Goal: Task Accomplishment & Management: Manage account settings

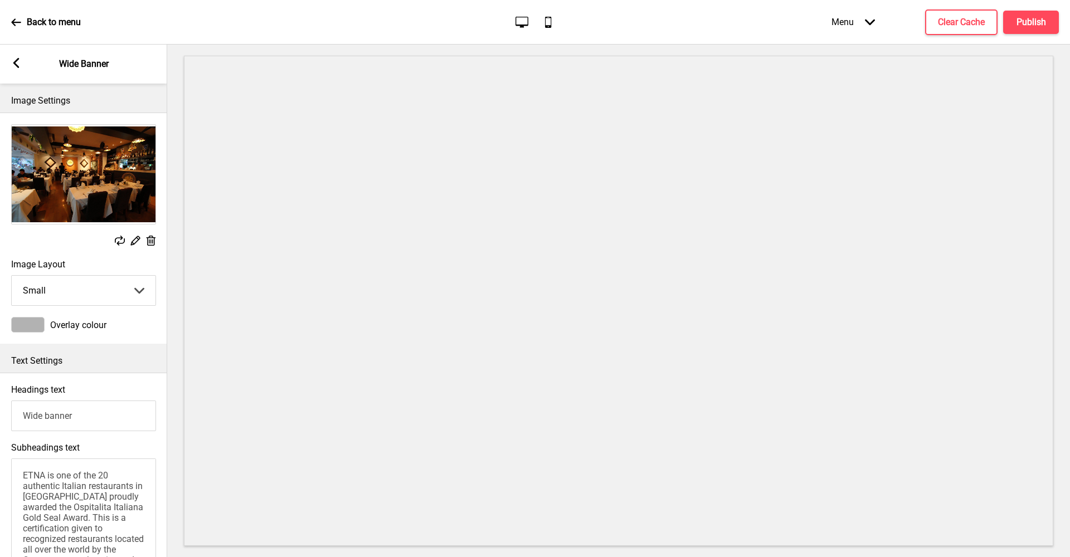
scroll to position [51, 0]
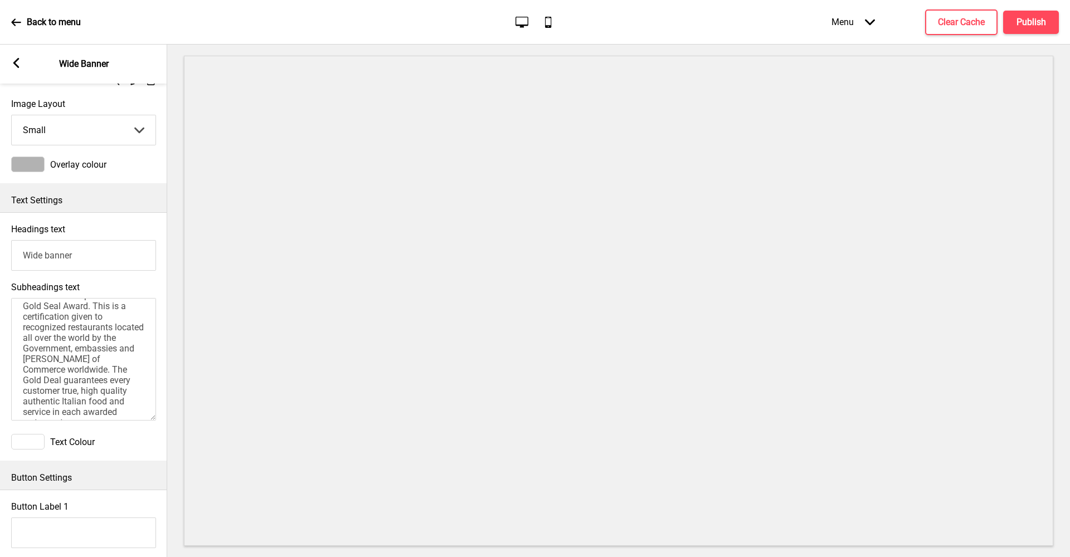
type textarea "ETNA is one of the 20 authentic Italian restaurants in Singapore proudly awarde…"
click at [143, 253] on input "Wide banner" at bounding box center [83, 255] width 145 height 31
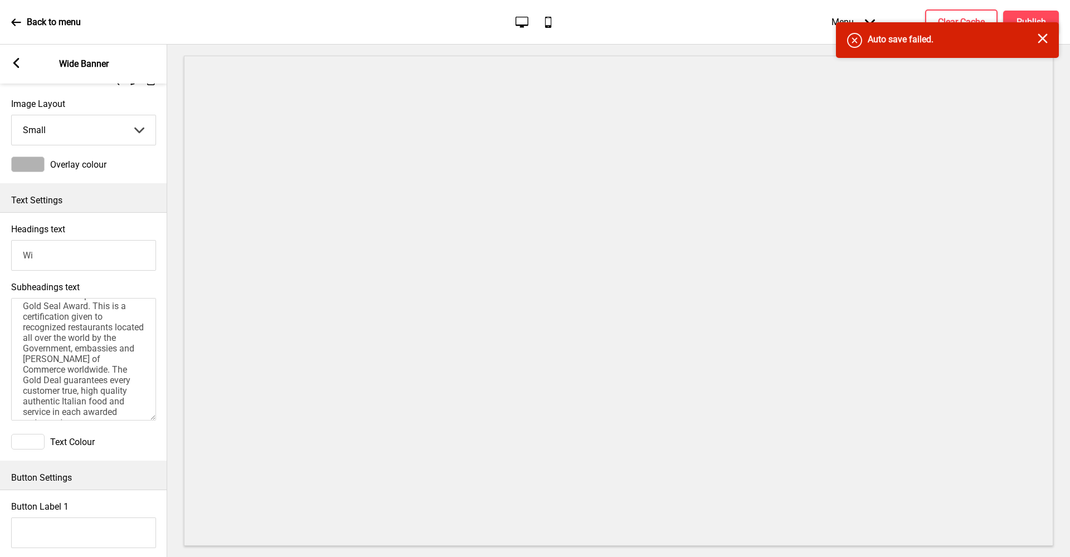
type input "W"
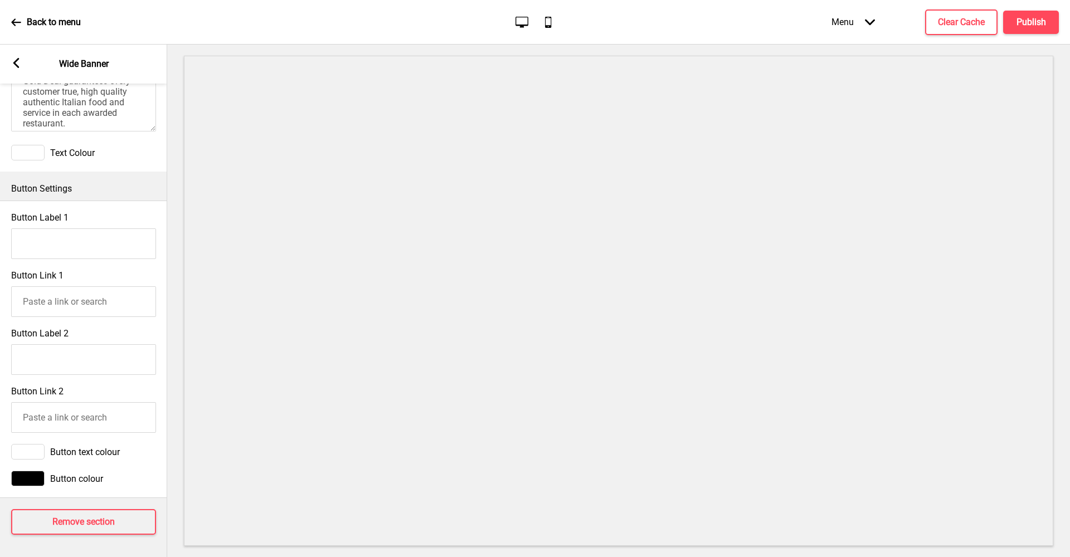
scroll to position [0, 0]
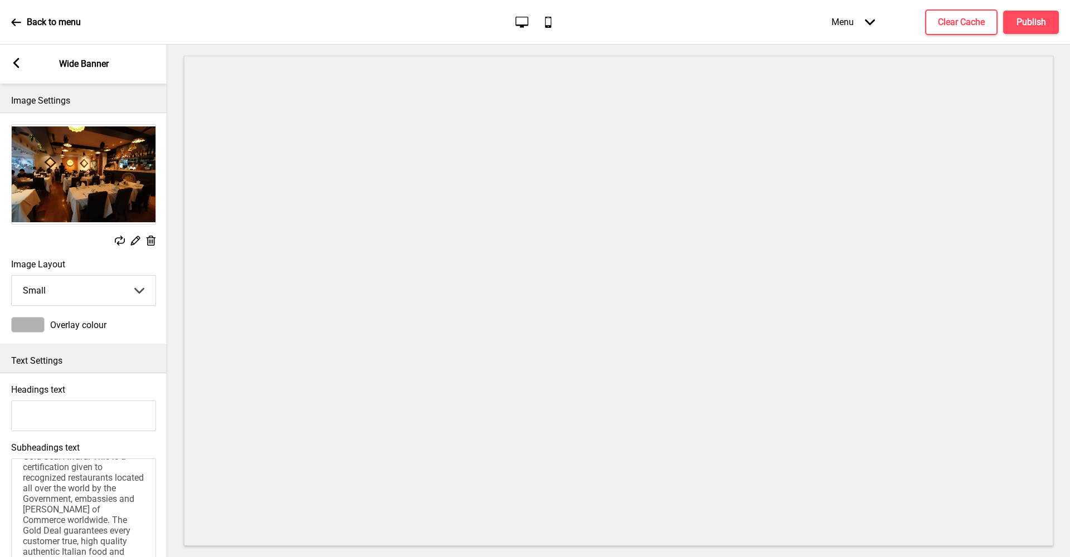
click at [52, 413] on input "Headings text" at bounding box center [83, 416] width 145 height 31
click at [1032, 19] on h4 "Publish" at bounding box center [1031, 22] width 30 height 12
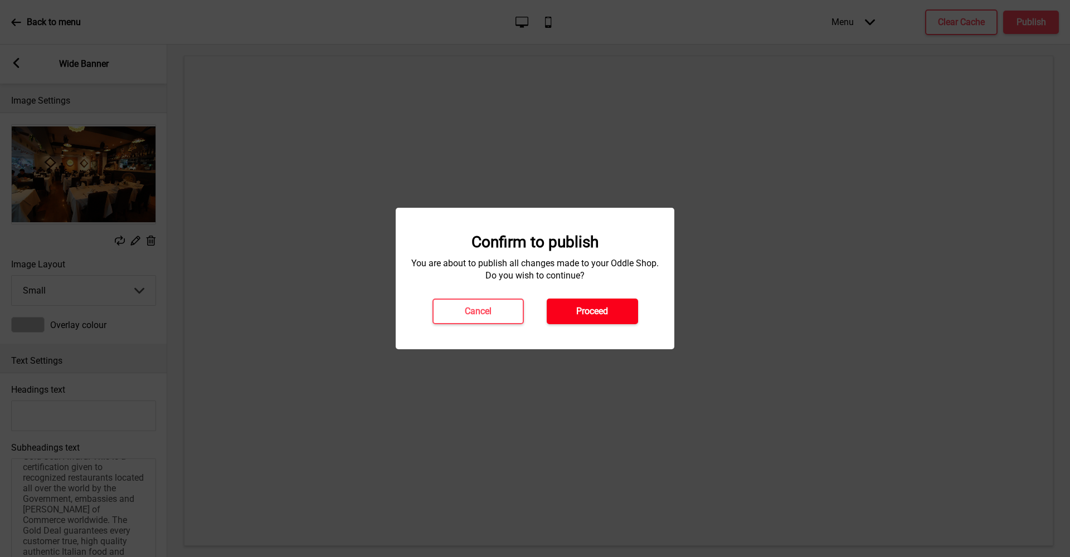
click at [606, 315] on h4 "Proceed" at bounding box center [592, 311] width 32 height 12
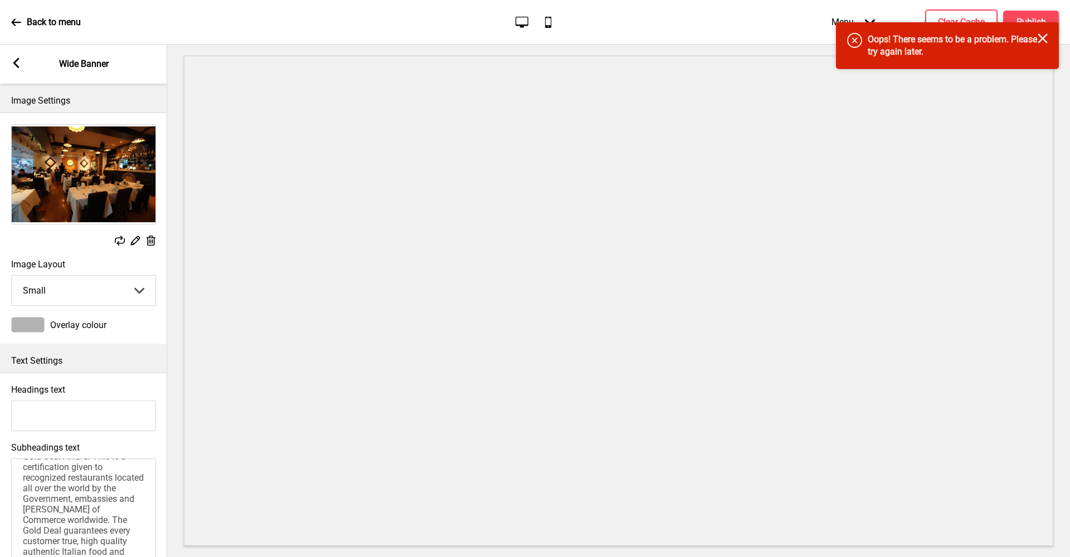
click at [1043, 38] on rect at bounding box center [1042, 38] width 10 height 10
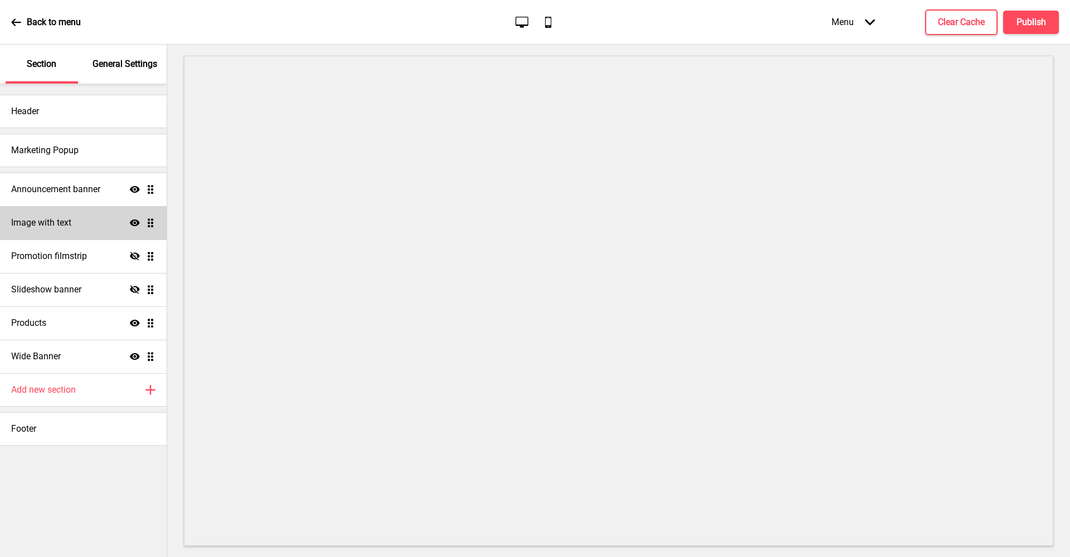
click at [62, 228] on h4 "Image with text" at bounding box center [41, 223] width 60 height 12
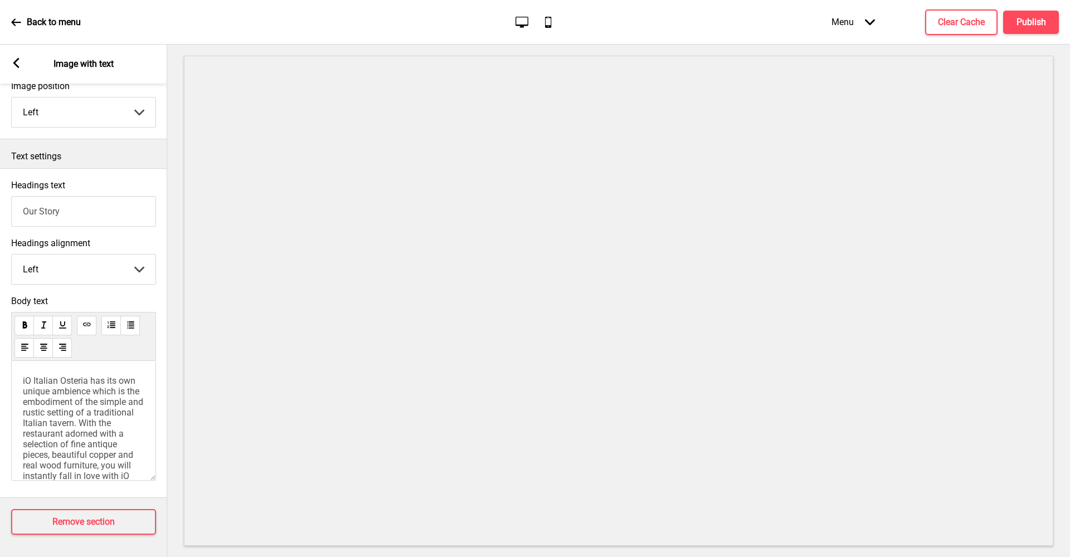
scroll to position [306, 0]
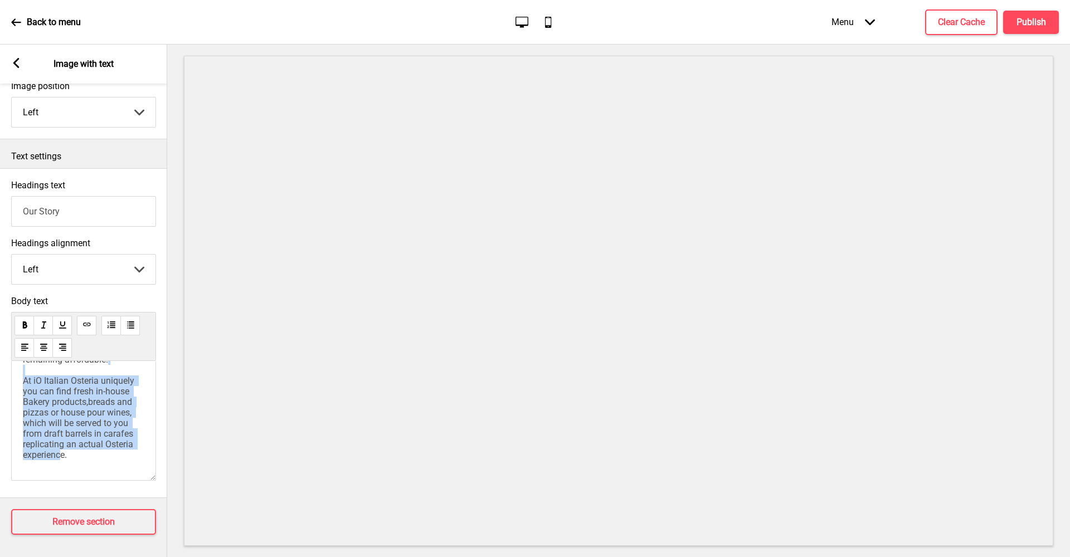
drag, startPoint x: 100, startPoint y: 450, endPoint x: 17, endPoint y: 368, distance: 117.4
click at [17, 368] on div "iO Italian Osteria has its own unique ambience which is the embodiment of the s…" at bounding box center [83, 421] width 145 height 120
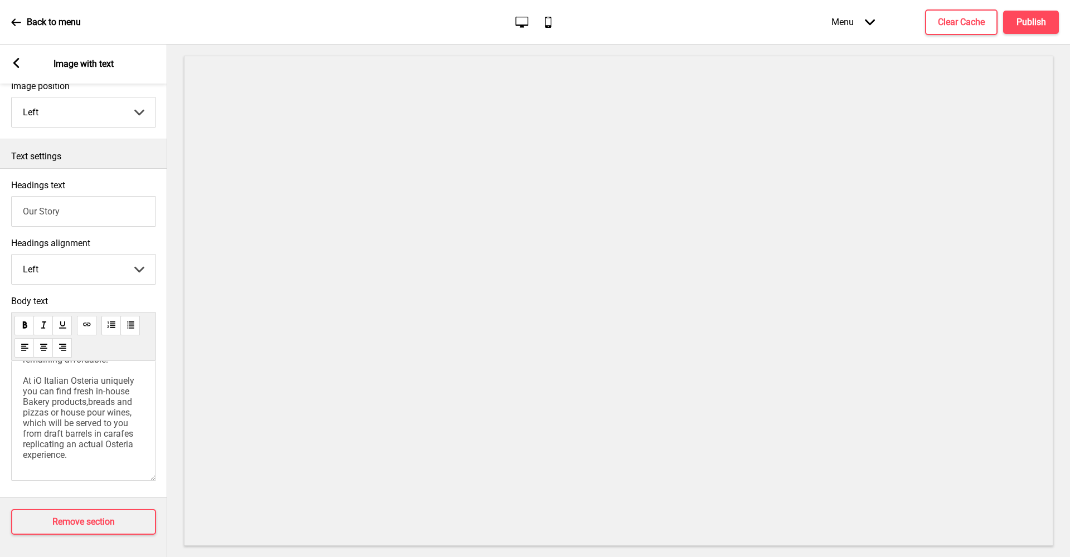
scroll to position [226, 0]
click at [19, 66] on rect at bounding box center [16, 63] width 10 height 10
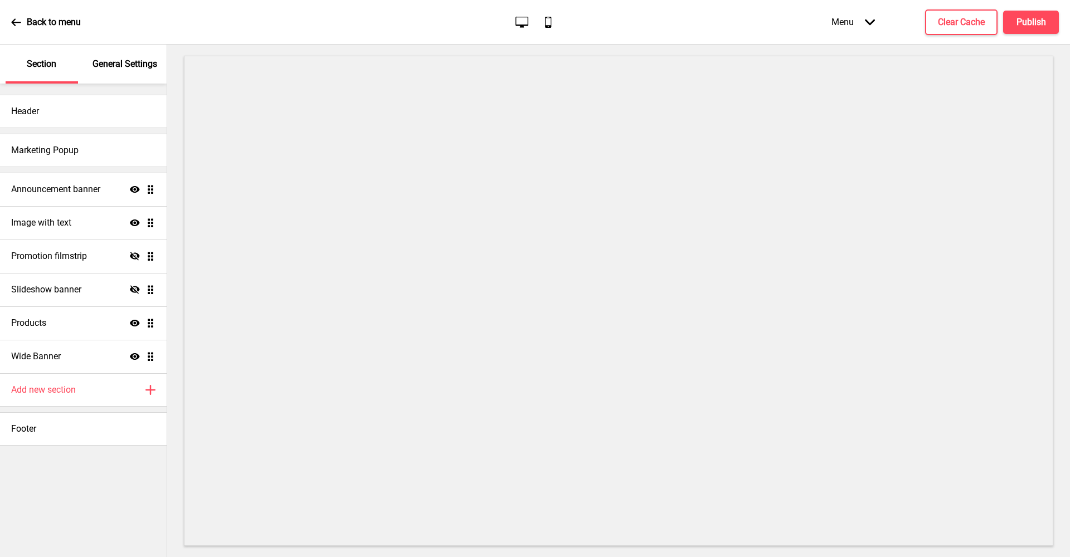
click at [41, 64] on p "Section" at bounding box center [42, 64] width 30 height 12
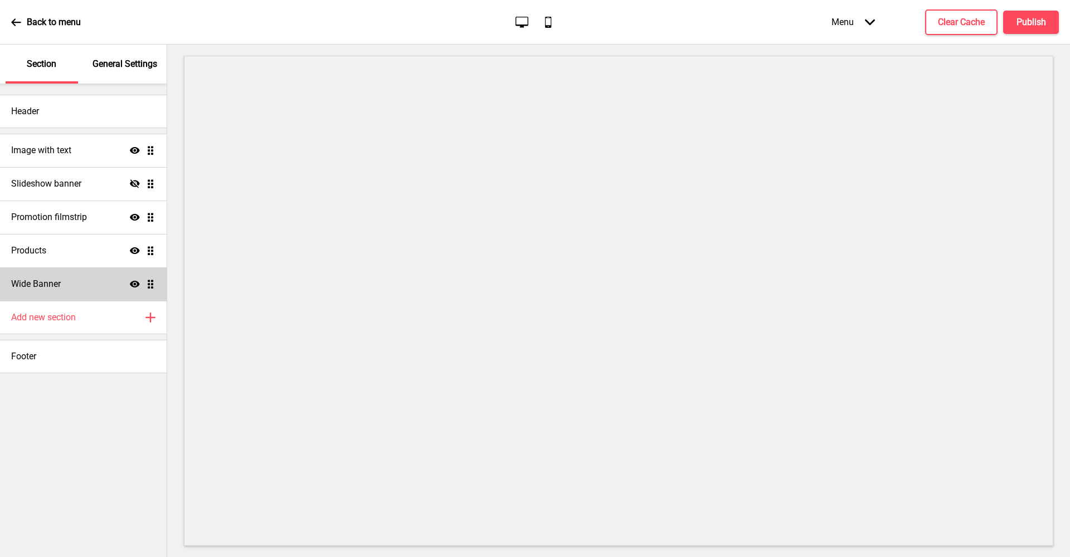
click at [67, 294] on div "Wide Banner Show Drag" at bounding box center [83, 283] width 167 height 33
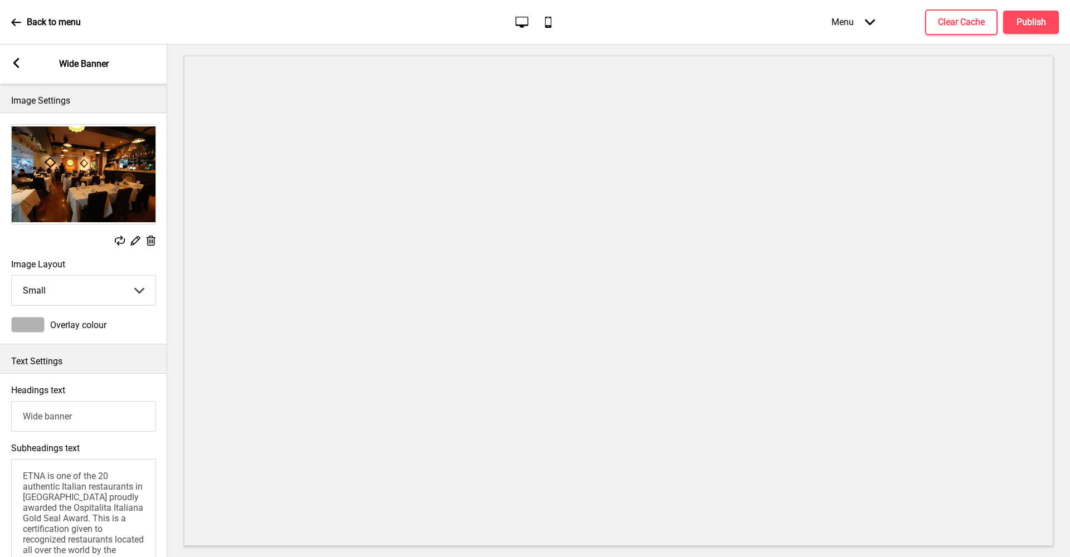
click at [84, 418] on input "Wide banner" at bounding box center [83, 416] width 145 height 31
type input "W"
type input "Established Since 2007"
click at [20, 65] on rect at bounding box center [16, 63] width 10 height 10
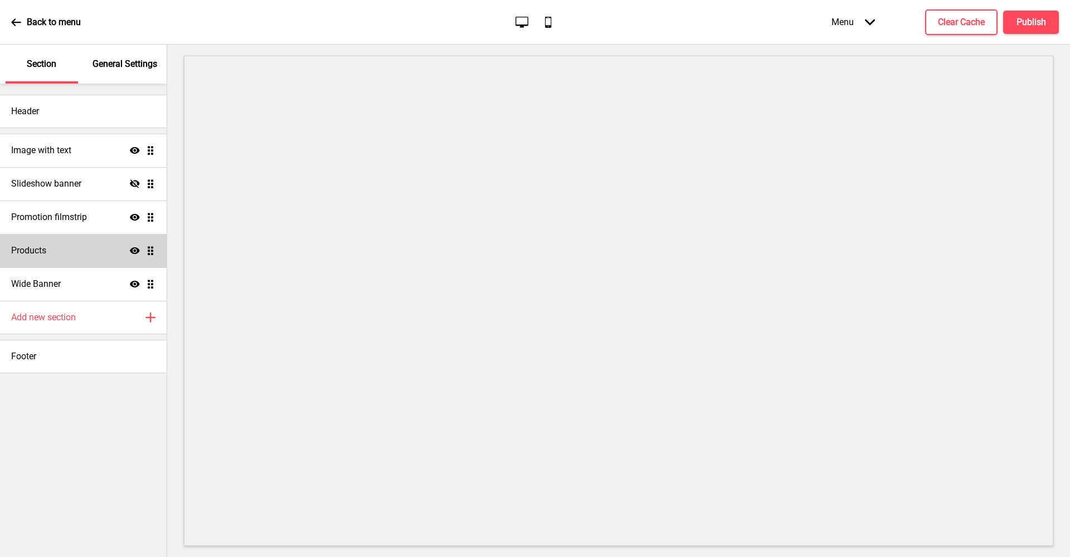
click at [52, 251] on div "Products Show Drag" at bounding box center [83, 250] width 167 height 33
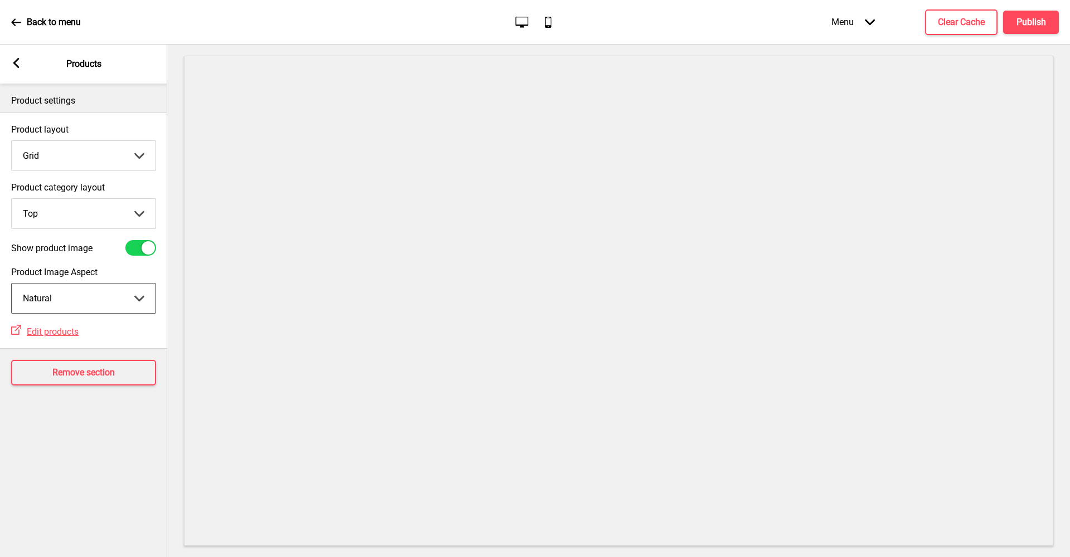
select select "cover"
click at [144, 243] on div at bounding box center [148, 247] width 13 height 13
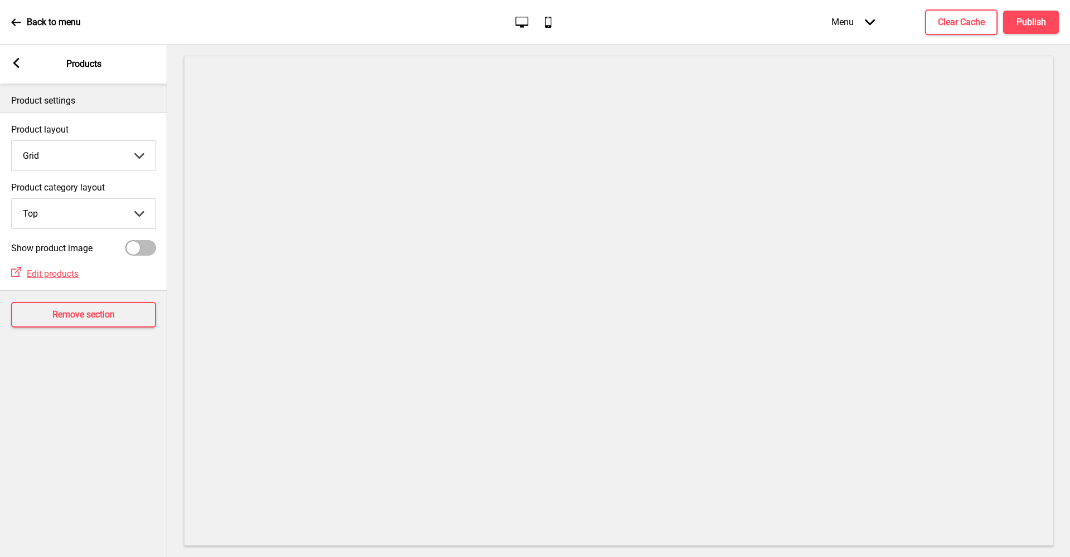
click at [144, 243] on div at bounding box center [140, 248] width 31 height 16
checkbox input "true"
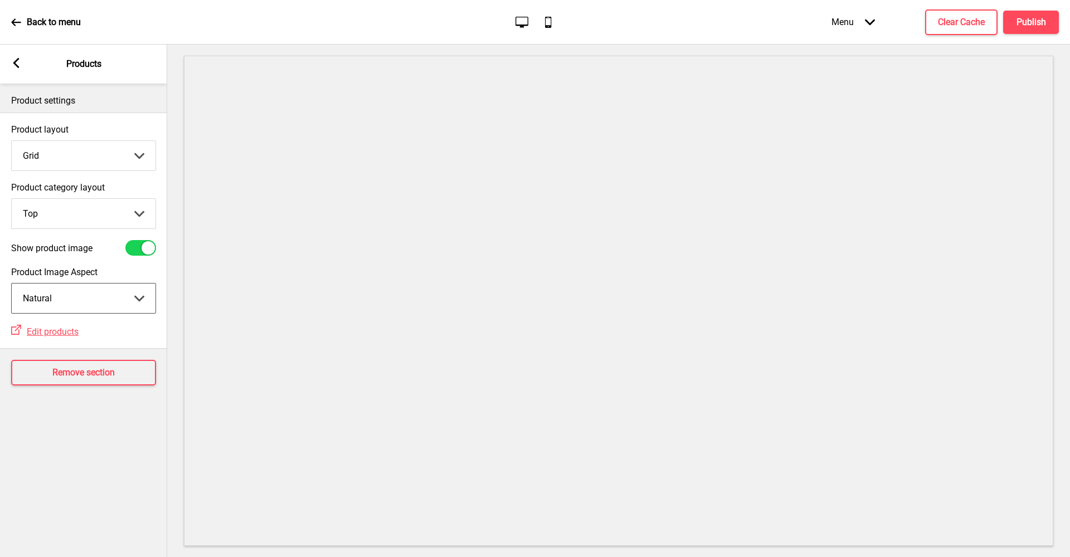
select select "cover"
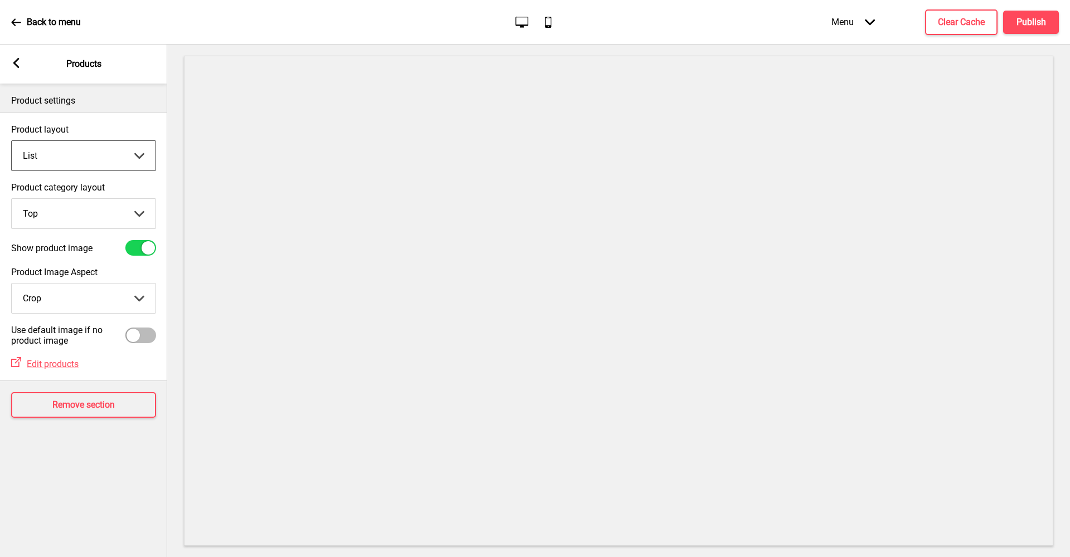
select select "grid"
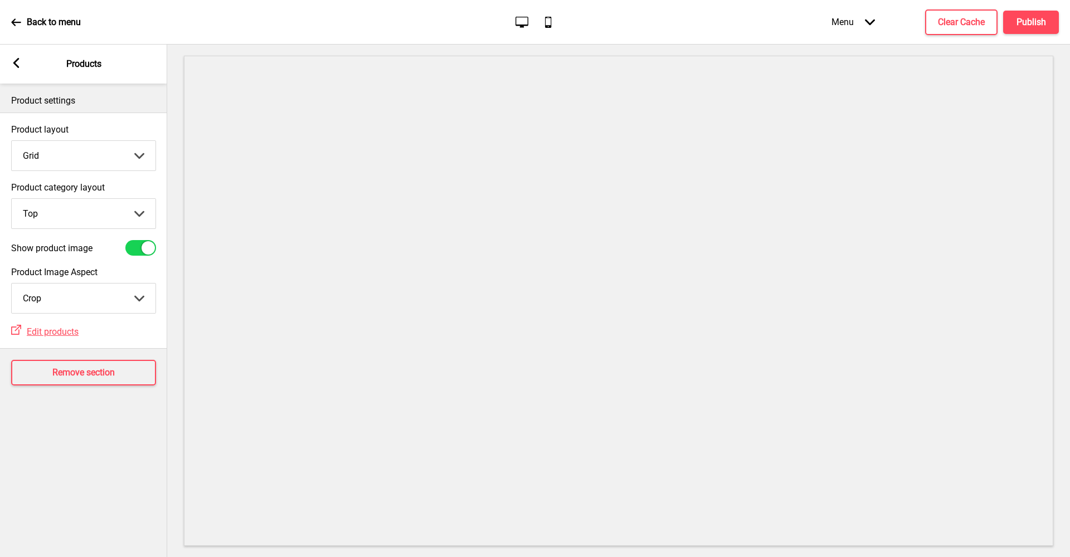
click at [19, 66] on rect at bounding box center [16, 63] width 10 height 10
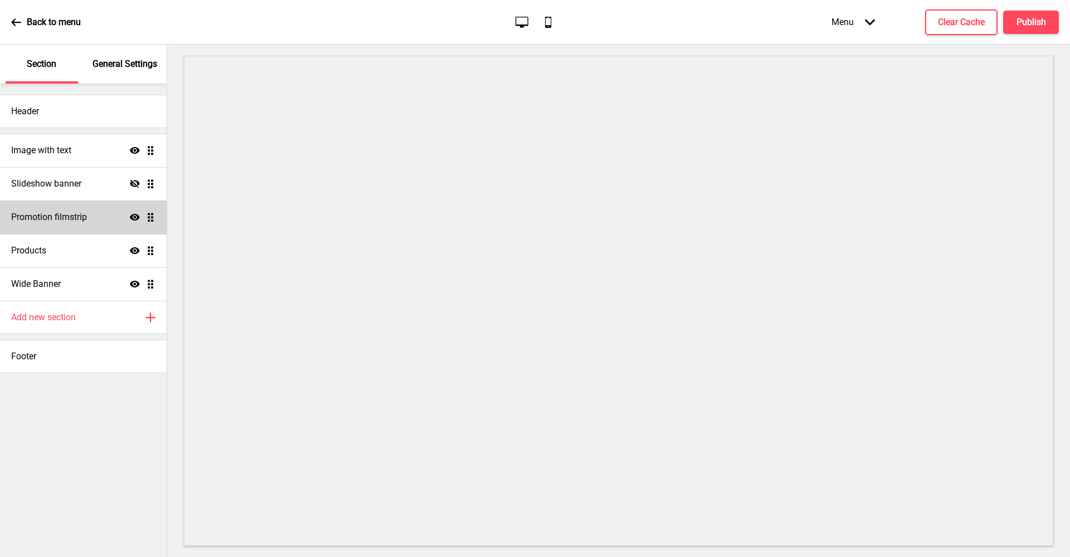
click at [110, 223] on div "Promotion filmstrip Show Drag" at bounding box center [83, 217] width 167 height 33
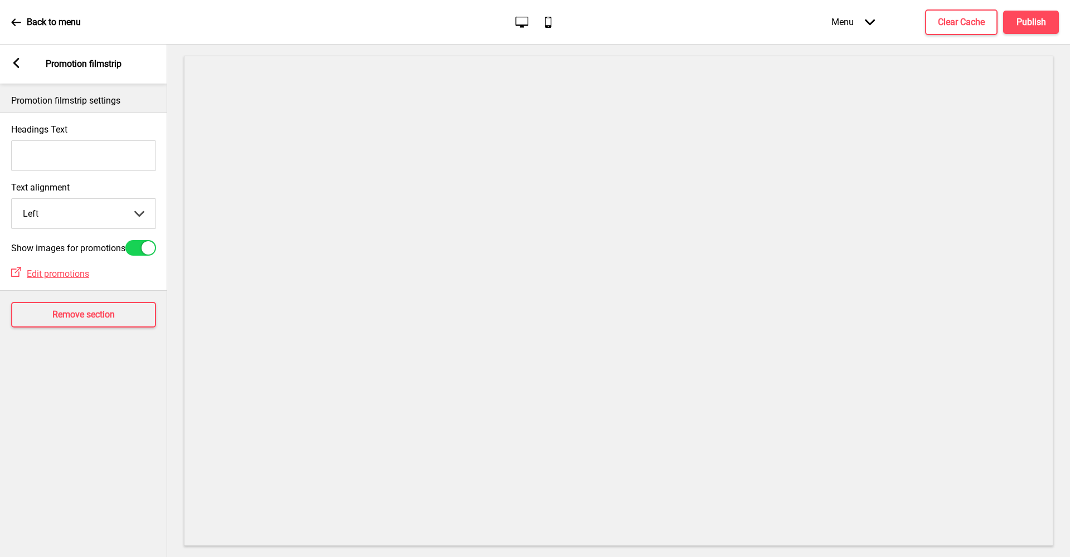
click at [21, 65] on rect at bounding box center [16, 63] width 10 height 10
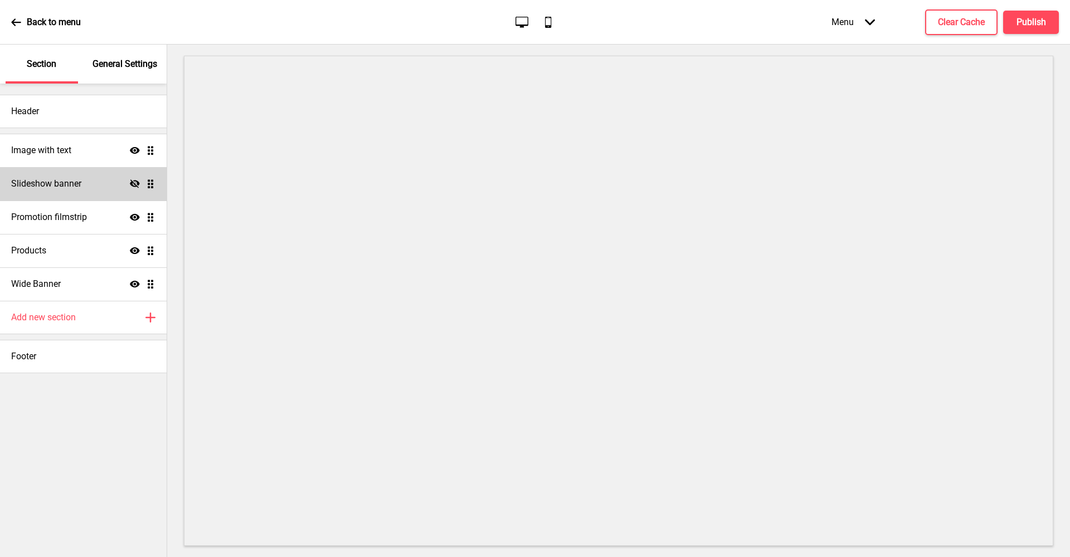
click at [102, 189] on div "Slideshow banner Hide Drag" at bounding box center [83, 183] width 167 height 33
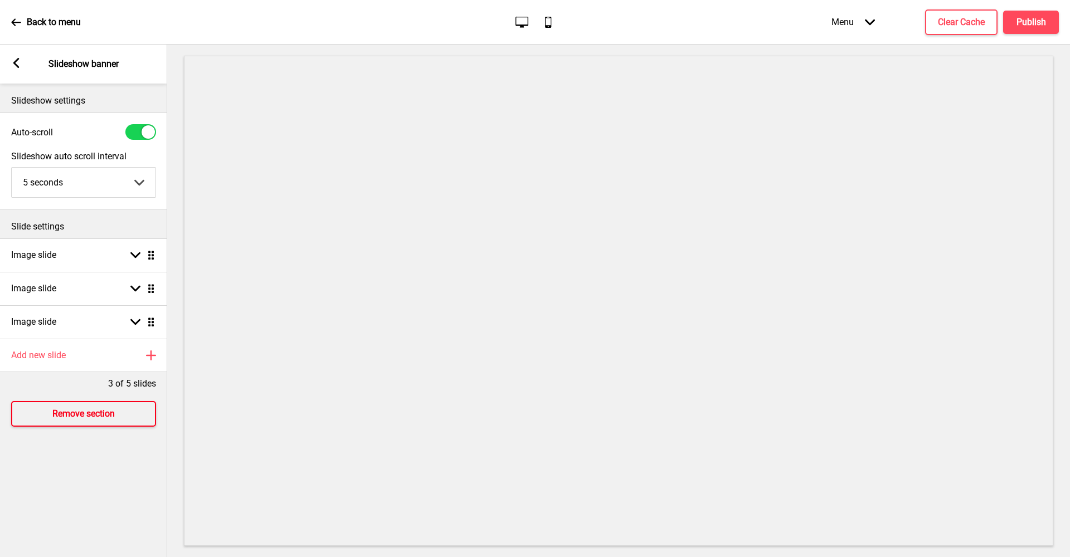
click at [66, 412] on h4 "Remove section" at bounding box center [83, 414] width 62 height 12
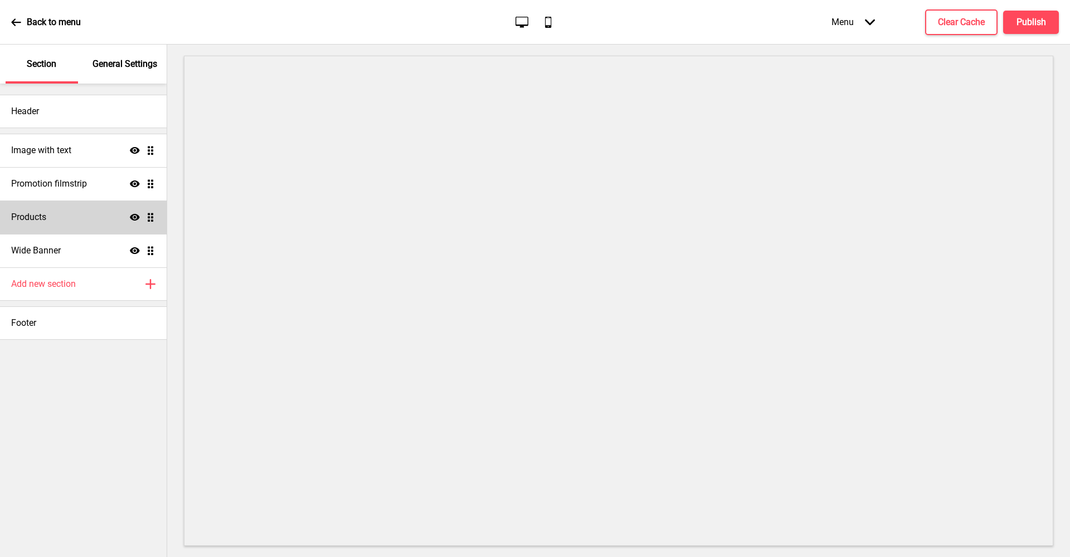
click at [90, 215] on div "Products Show Drag" at bounding box center [83, 217] width 167 height 33
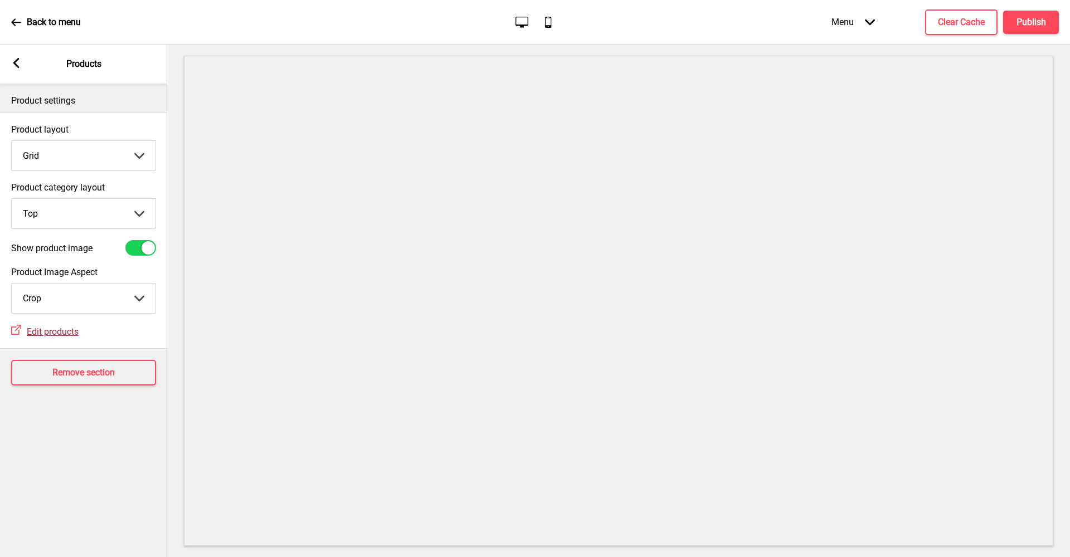
click at [69, 335] on span "Edit products" at bounding box center [53, 331] width 52 height 11
click at [20, 64] on rect at bounding box center [16, 63] width 10 height 10
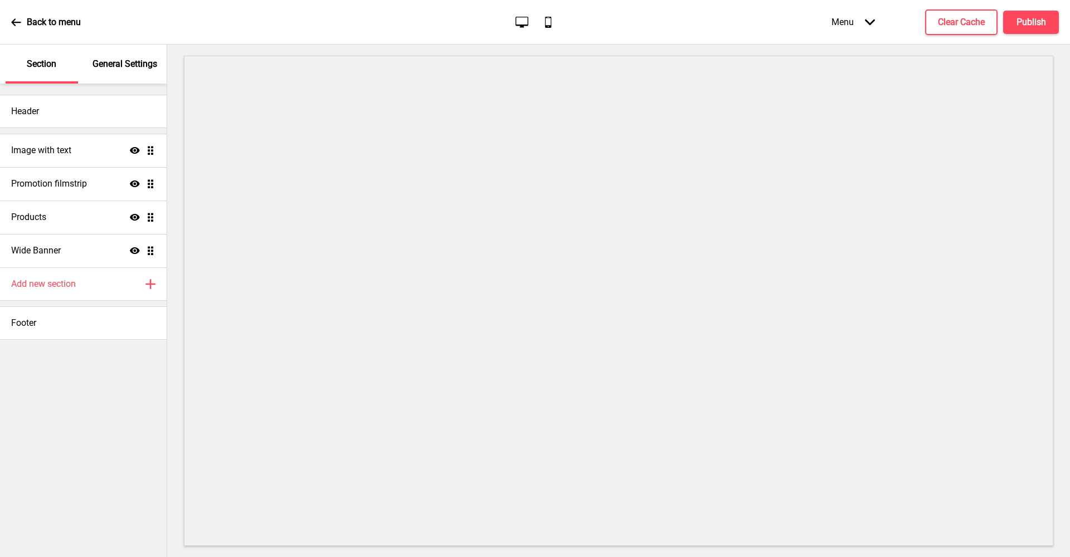
click at [547, 27] on icon at bounding box center [548, 22] width 6 height 11
click at [102, 61] on p "General Settings" at bounding box center [124, 64] width 65 height 12
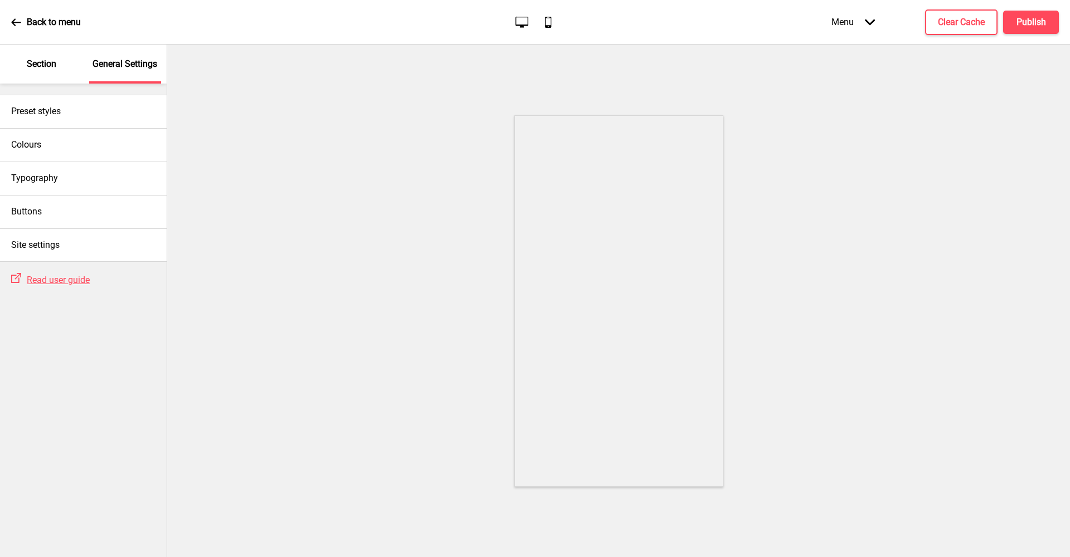
click at [42, 72] on div "Section" at bounding box center [42, 64] width 72 height 39
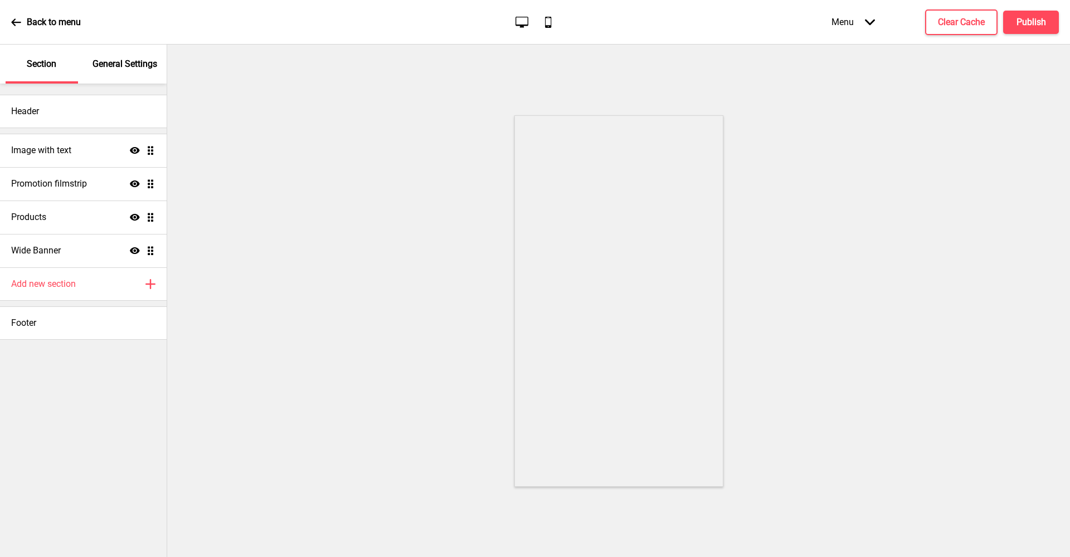
click at [514, 23] on icon "Desktop" at bounding box center [521, 21] width 15 height 15
click at [121, 77] on div "General Settings" at bounding box center [125, 64] width 72 height 39
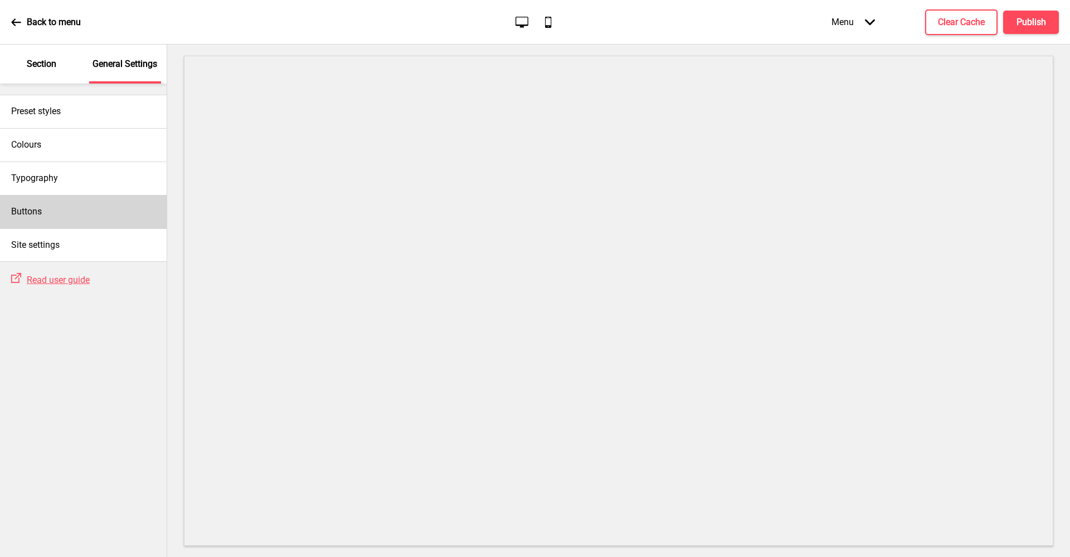
click at [62, 218] on div "Buttons" at bounding box center [83, 211] width 167 height 33
select select "square"
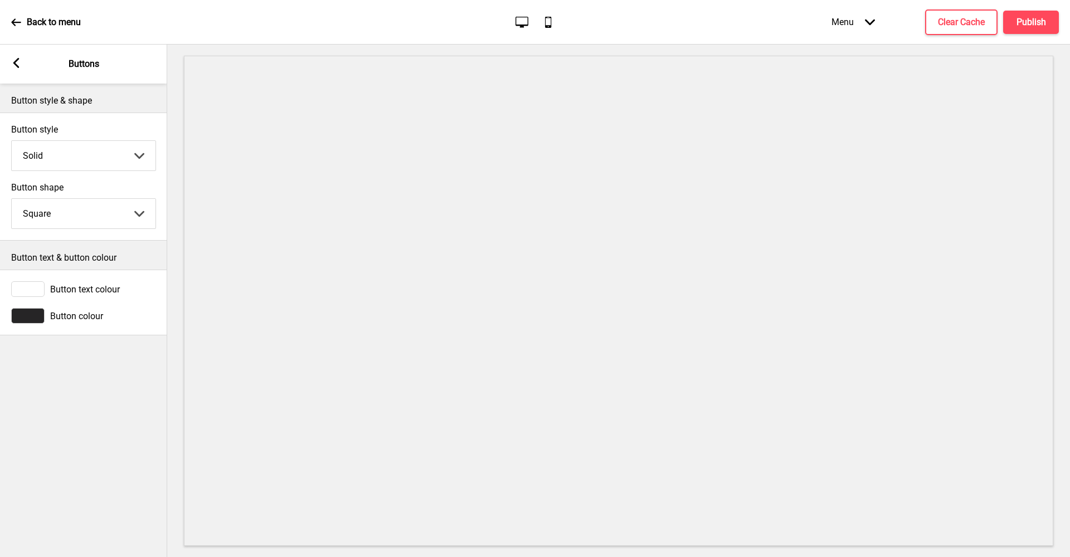
click at [75, 315] on span "Button colour" at bounding box center [76, 316] width 53 height 11
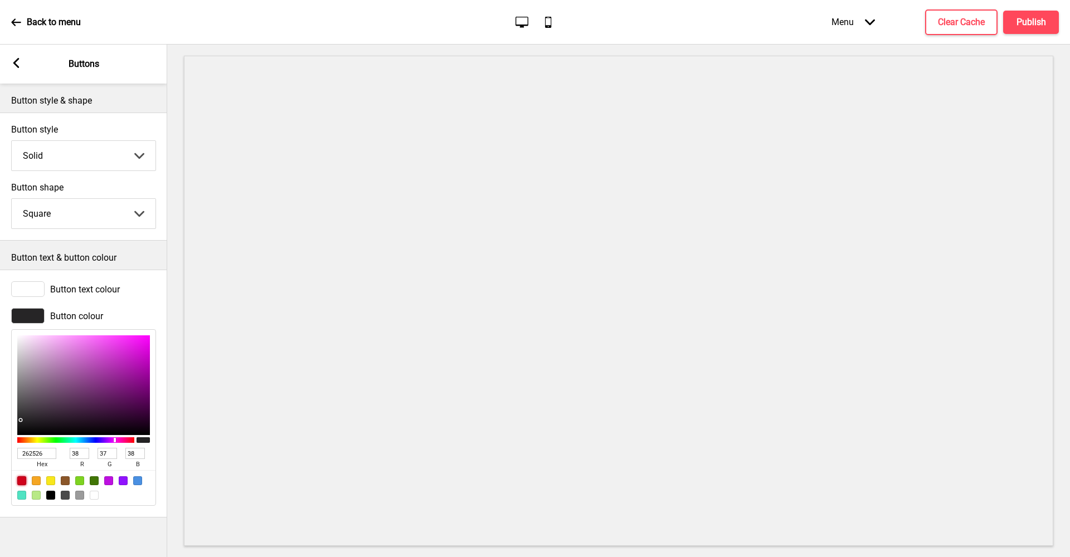
click at [20, 479] on div at bounding box center [21, 480] width 9 height 9
type input "D0021B"
type input "208"
type input "2"
type input "27"
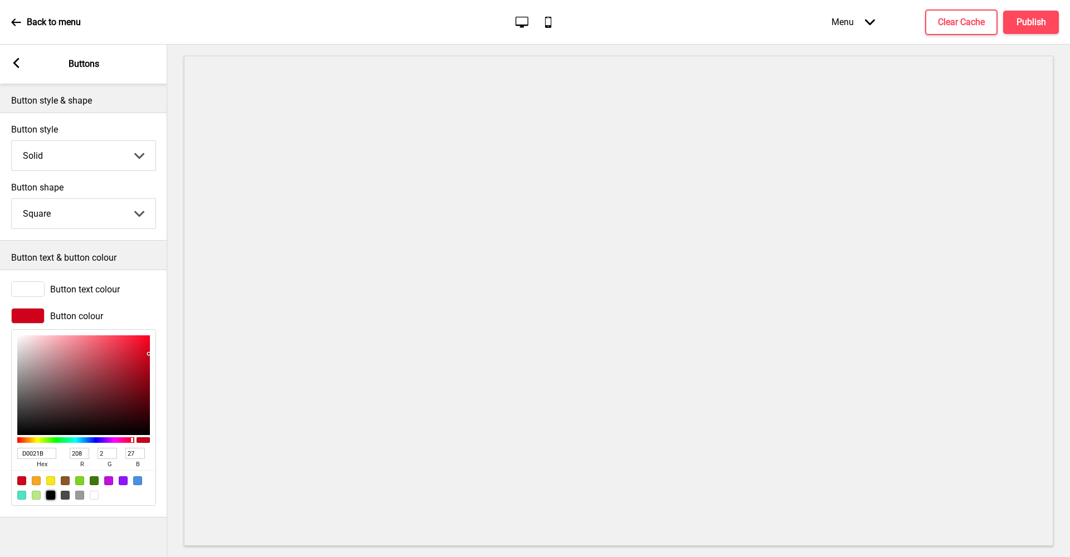
click at [51, 496] on div at bounding box center [50, 495] width 9 height 9
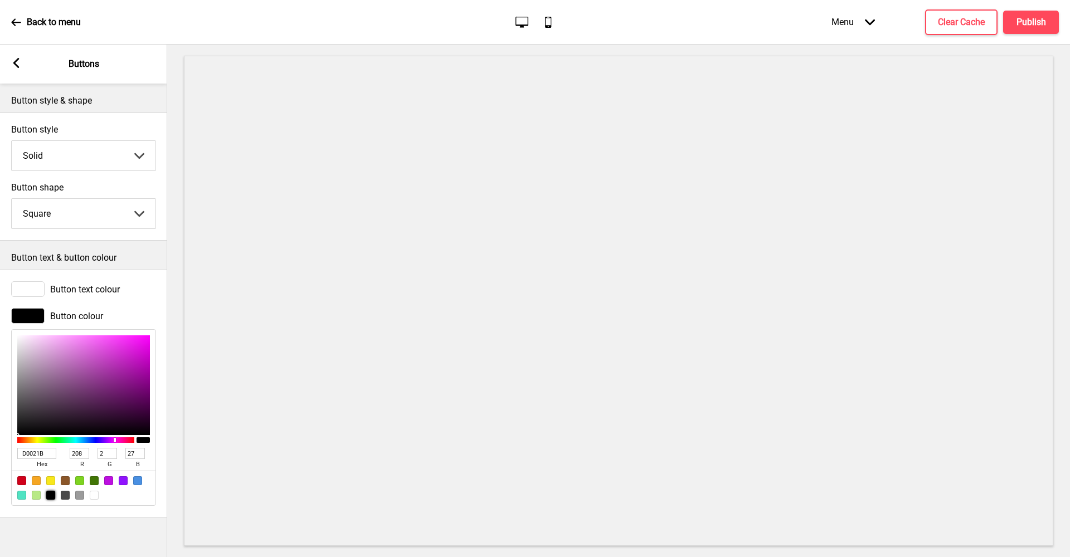
type input "000000"
type input "0"
click at [42, 289] on div at bounding box center [27, 289] width 33 height 16
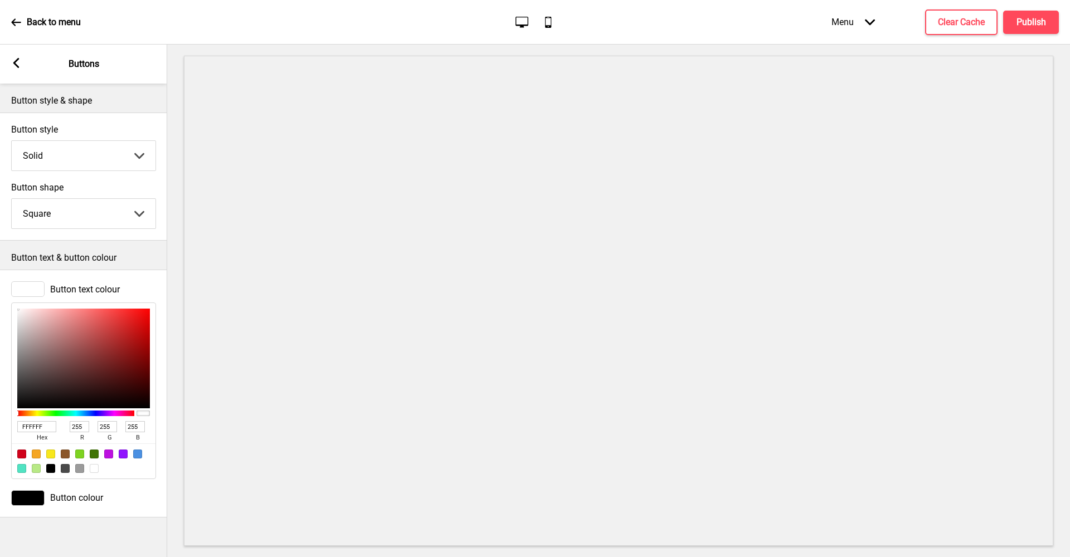
click at [19, 453] on div at bounding box center [21, 454] width 9 height 9
type input "D0021B"
type input "208"
type input "2"
type input "27"
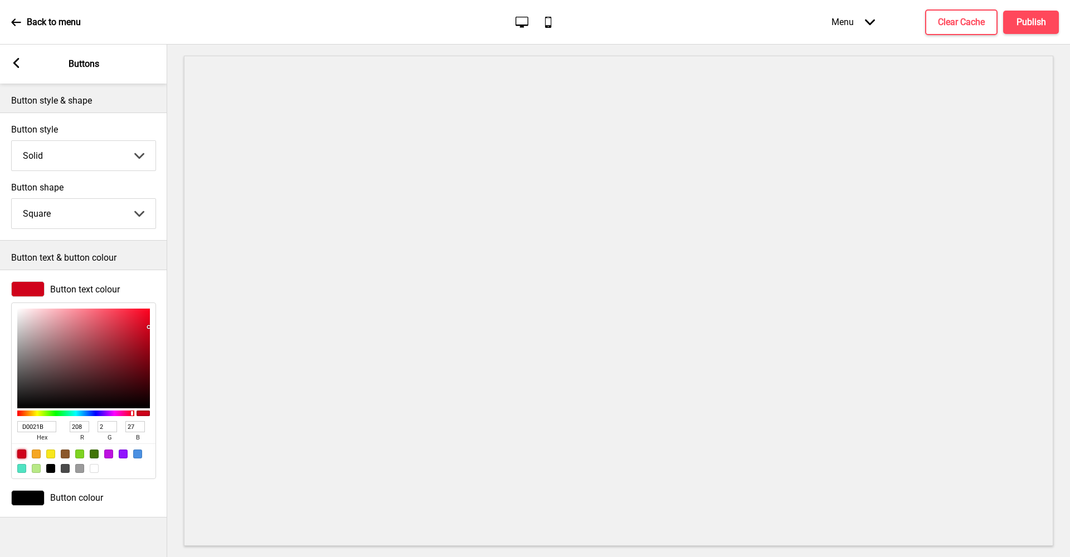
click at [96, 464] on div at bounding box center [94, 468] width 9 height 9
type input "FFFFFF"
type input "255"
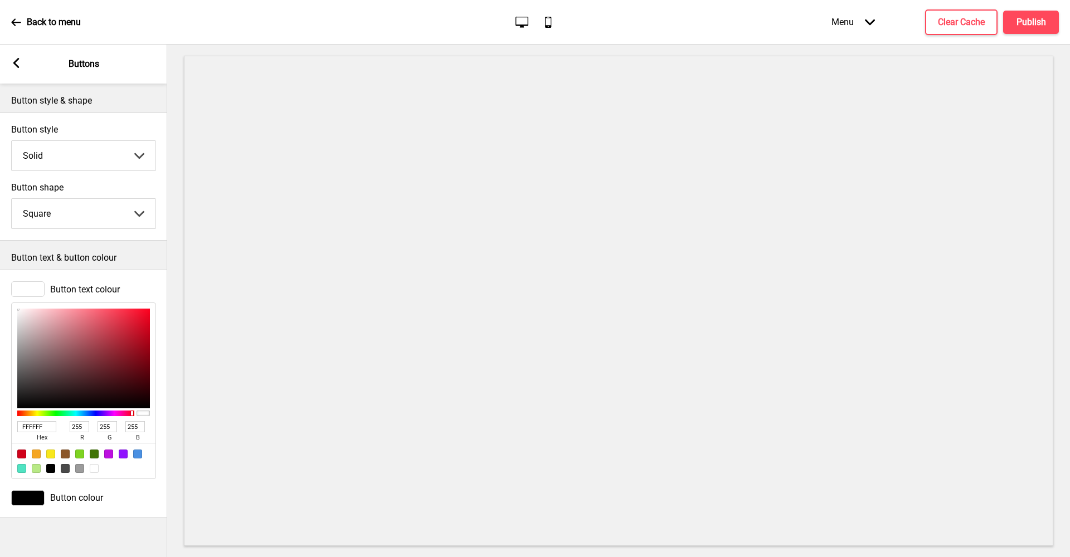
click at [23, 456] on div at bounding box center [21, 454] width 9 height 9
type input "D0021B"
type input "208"
type input "2"
type input "27"
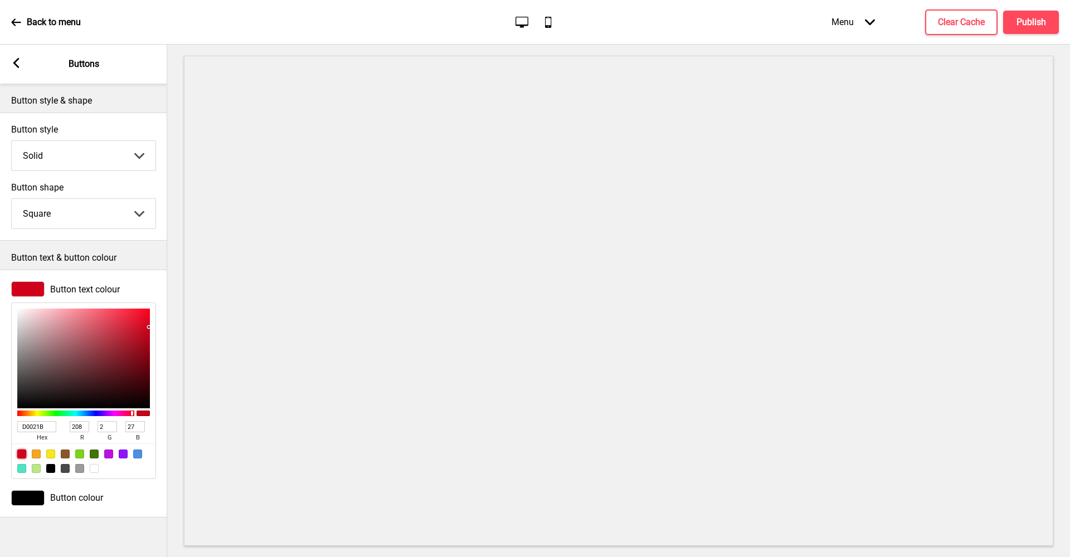
click at [94, 504] on div "Button colour" at bounding box center [83, 498] width 145 height 16
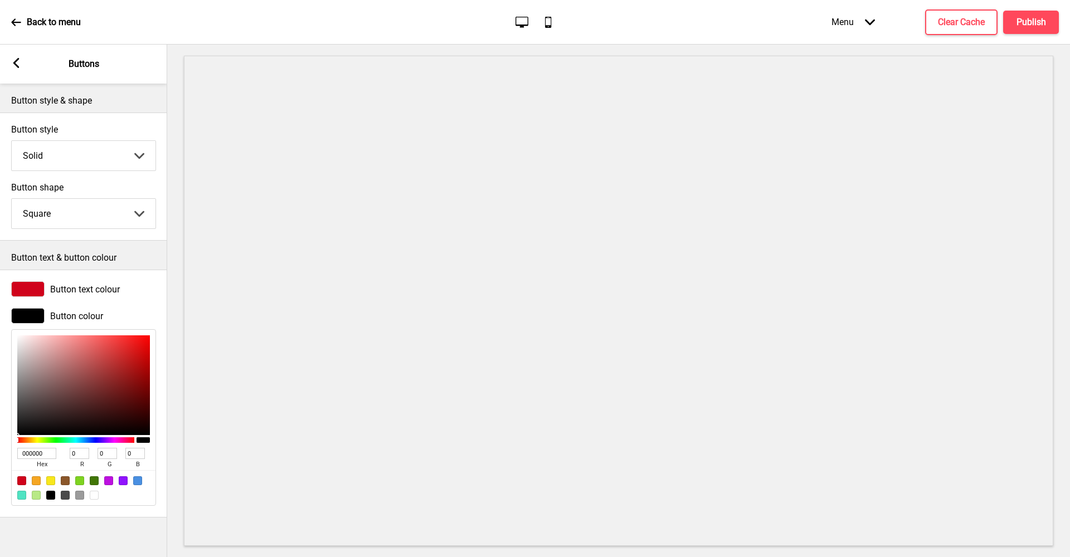
click at [91, 495] on div at bounding box center [94, 495] width 9 height 9
type input "FFFFFF"
type input "255"
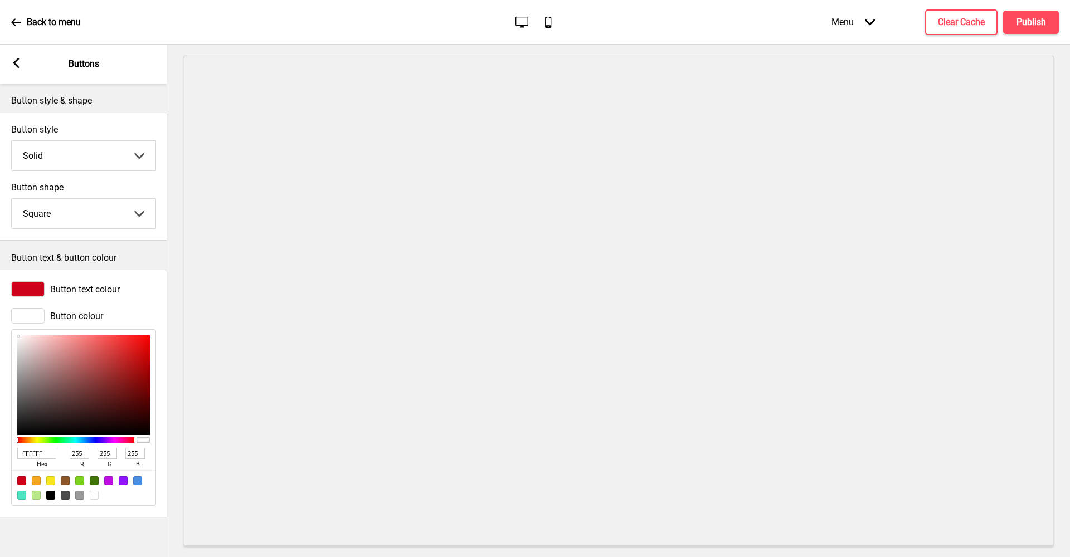
click at [97, 496] on div at bounding box center [94, 495] width 9 height 9
click at [77, 295] on div "Button text colour" at bounding box center [83, 289] width 145 height 16
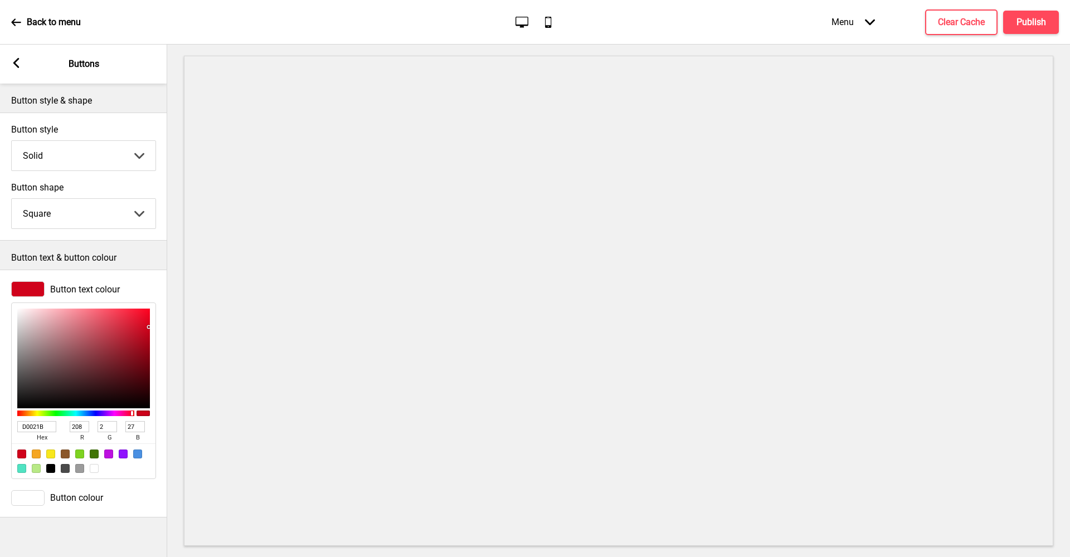
click at [86, 469] on div at bounding box center [84, 460] width 144 height 35
click at [95, 467] on div at bounding box center [94, 468] width 9 height 9
type input "FFFFFF"
type input "255"
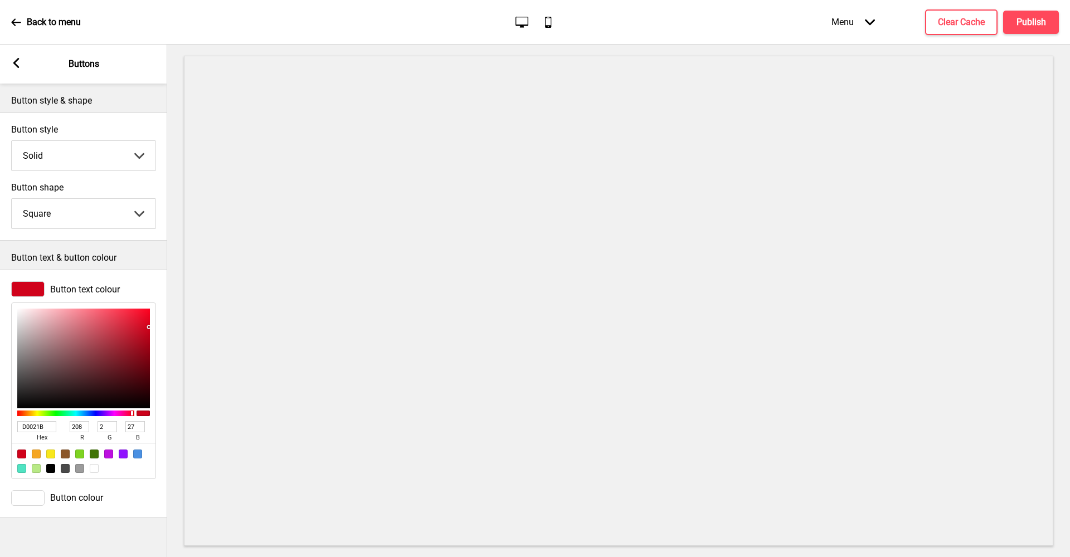
type input "255"
click at [136, 289] on div "Button text colour" at bounding box center [83, 289] width 145 height 16
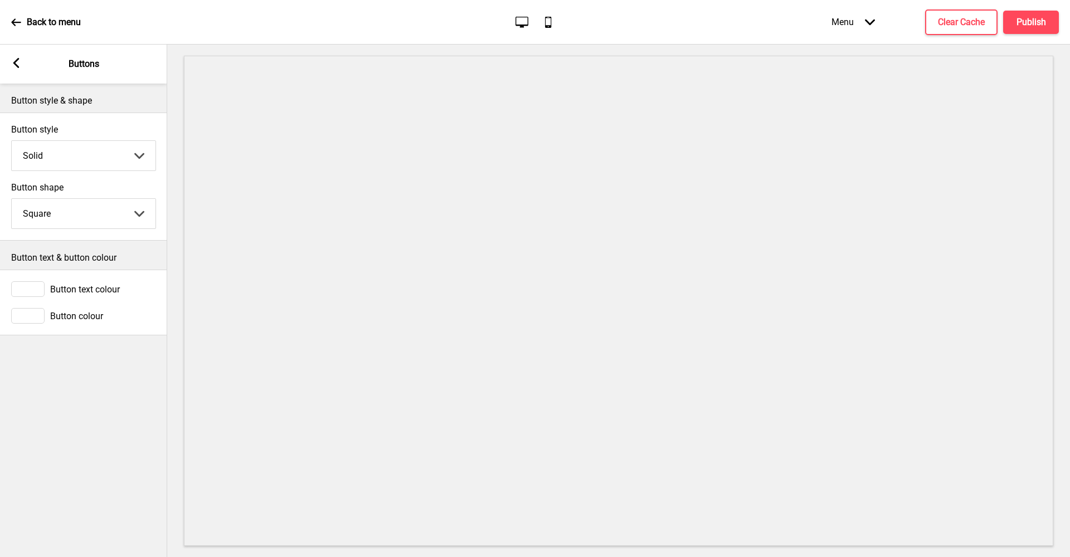
click at [120, 326] on div "Button colour" at bounding box center [83, 316] width 167 height 27
click at [105, 314] on div "Button colour" at bounding box center [83, 316] width 145 height 16
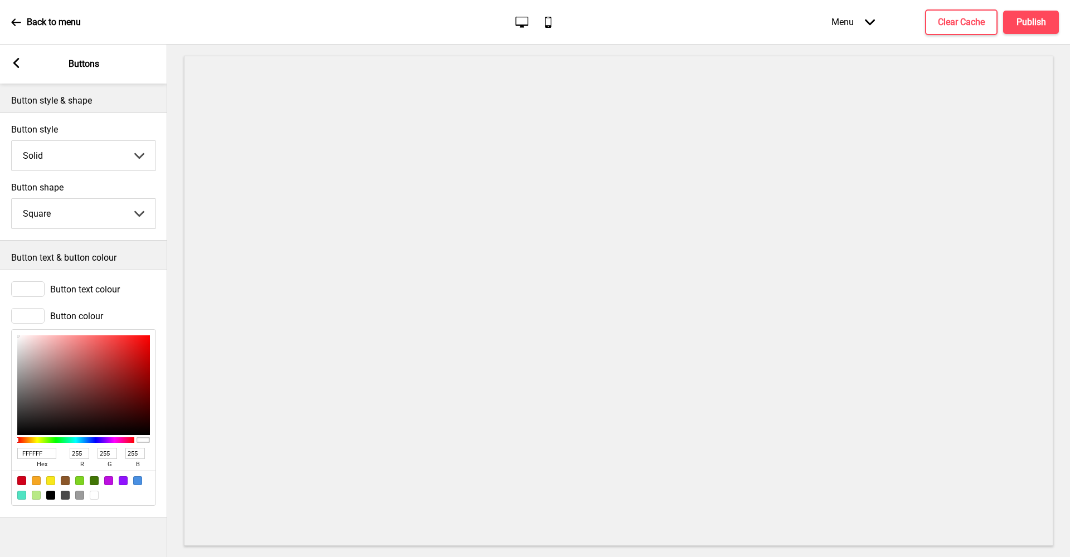
click at [19, 480] on div at bounding box center [21, 480] width 9 height 9
type input "D0021B"
type input "208"
type input "2"
type input "27"
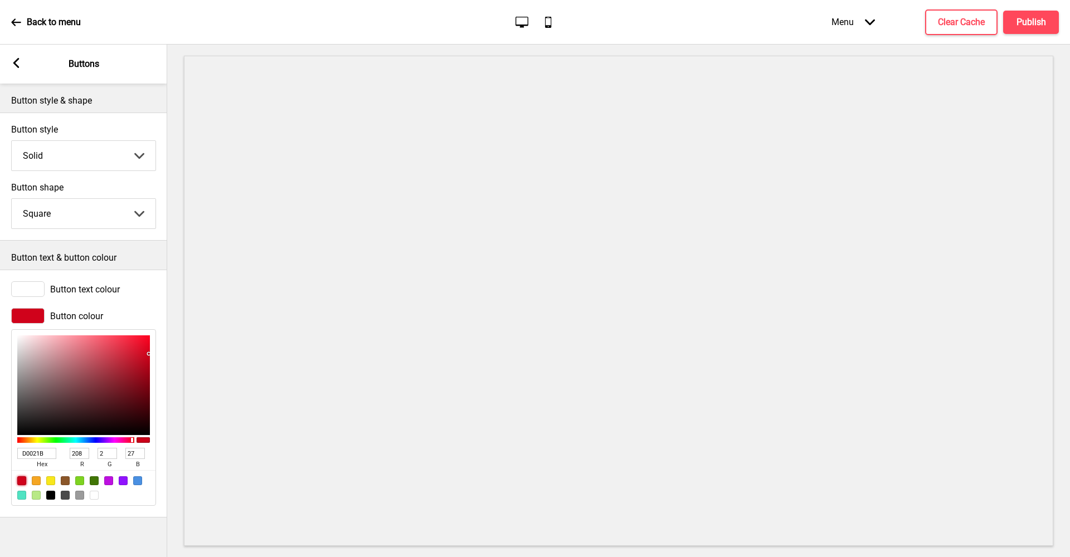
click at [22, 478] on div at bounding box center [21, 480] width 9 height 9
click at [96, 494] on div at bounding box center [94, 495] width 9 height 9
type input "FFFFFF"
type input "255"
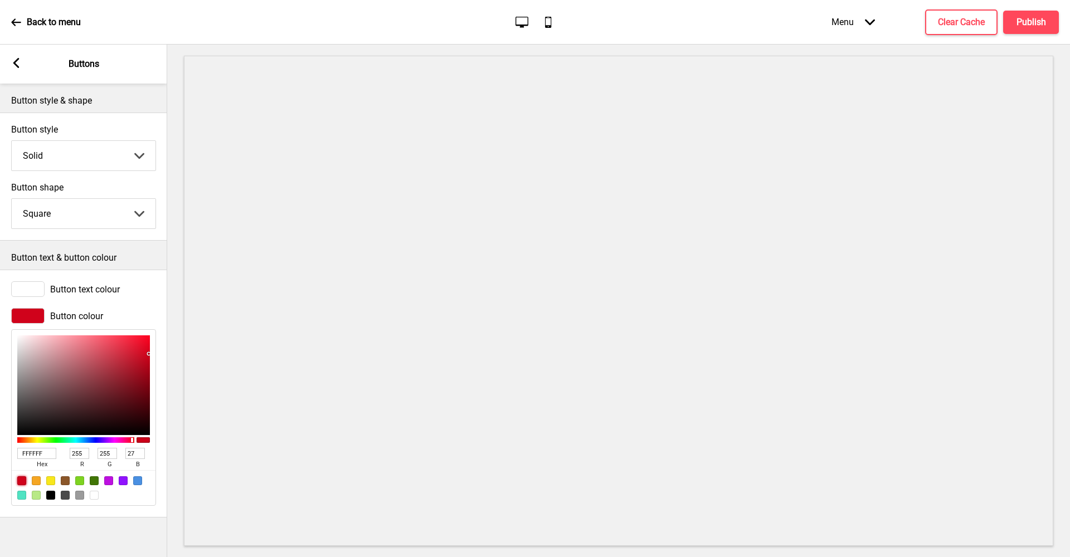
type input "255"
click at [127, 296] on div "Button text colour" at bounding box center [83, 289] width 145 height 16
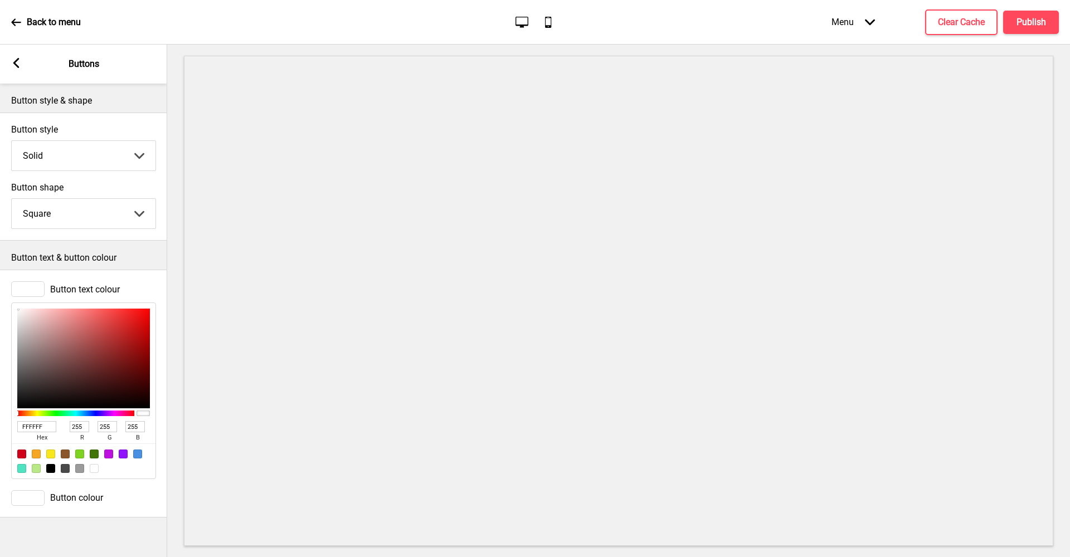
click at [23, 455] on div at bounding box center [21, 454] width 9 height 9
type input "D0021B"
type input "208"
type input "2"
type input "27"
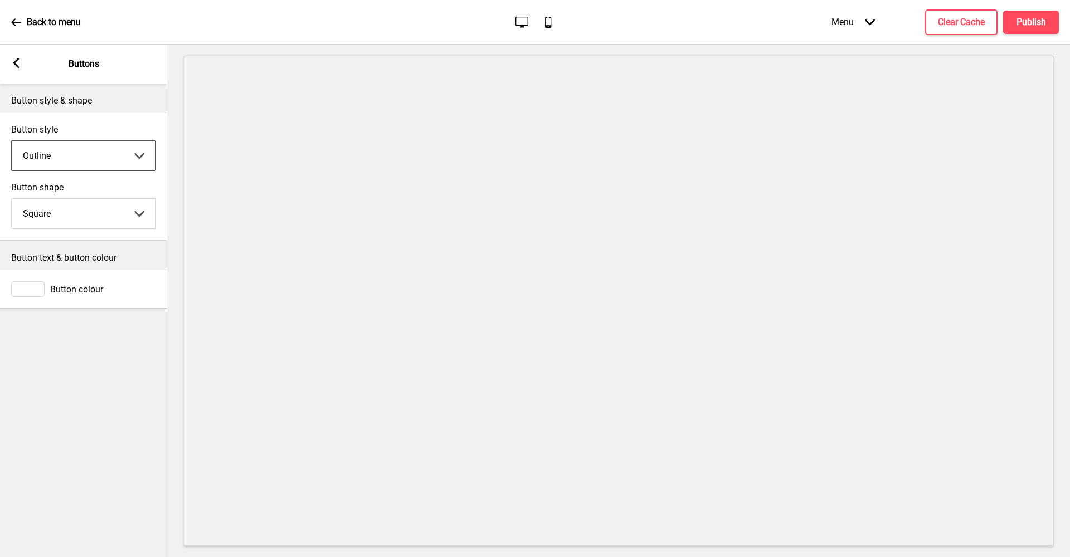
select select "raised"
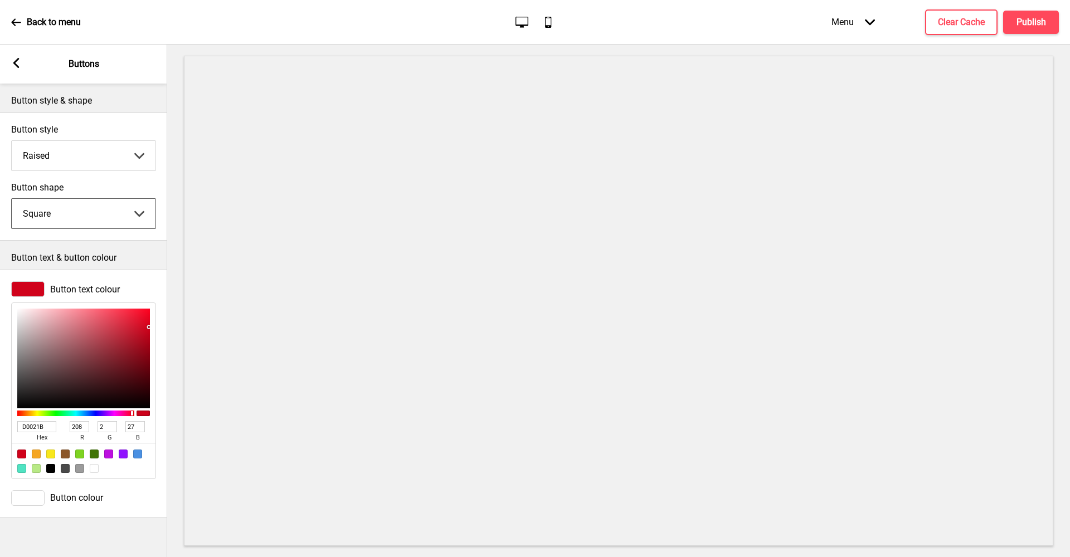
select select "round"
select select "outline"
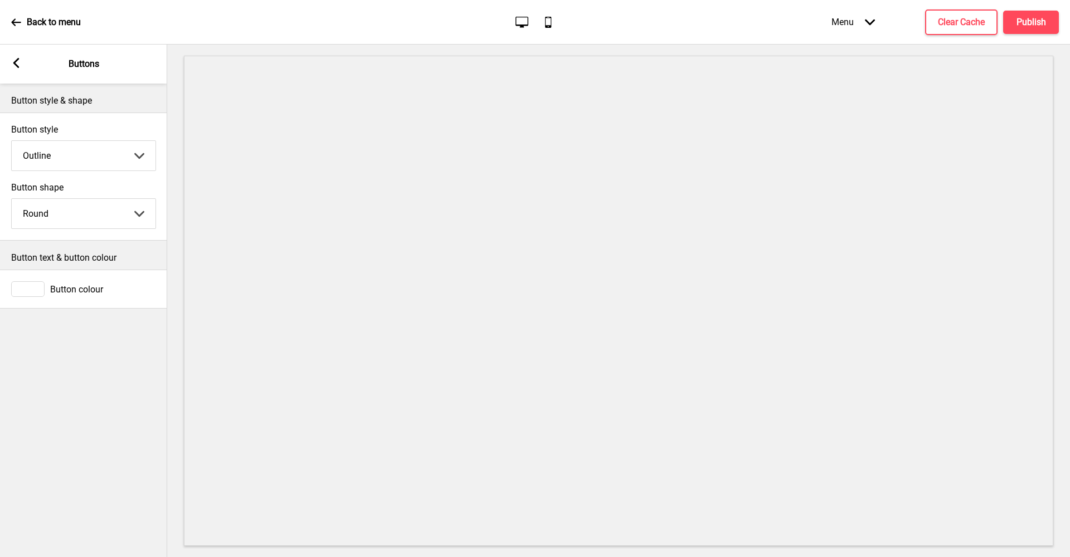
click at [19, 69] on div "Arrow left" at bounding box center [16, 64] width 10 height 12
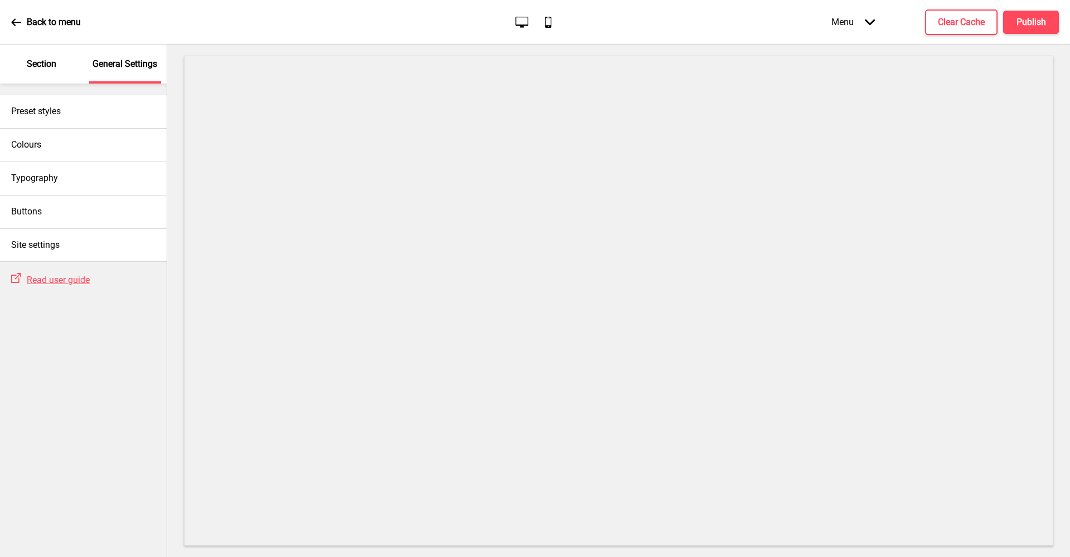
click at [16, 19] on icon at bounding box center [16, 22] width 10 height 10
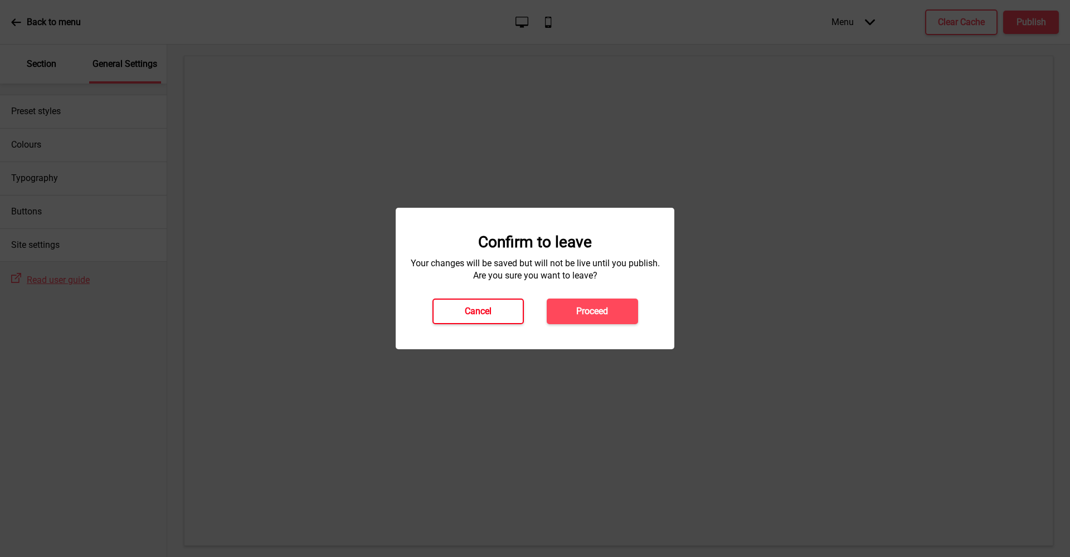
click at [472, 305] on h4 "Cancel" at bounding box center [478, 311] width 27 height 12
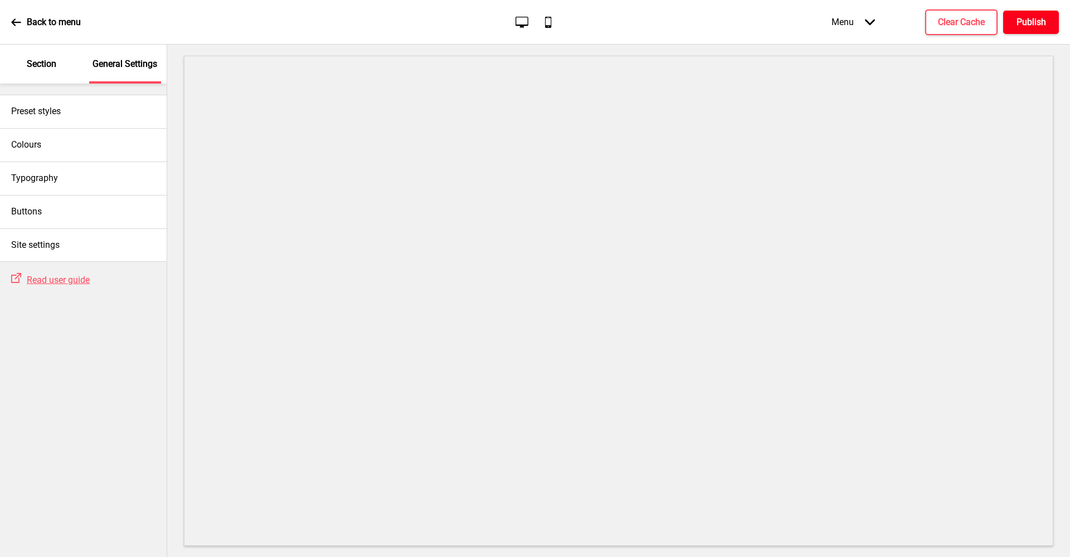
click at [1019, 14] on button "Publish" at bounding box center [1031, 22] width 56 height 23
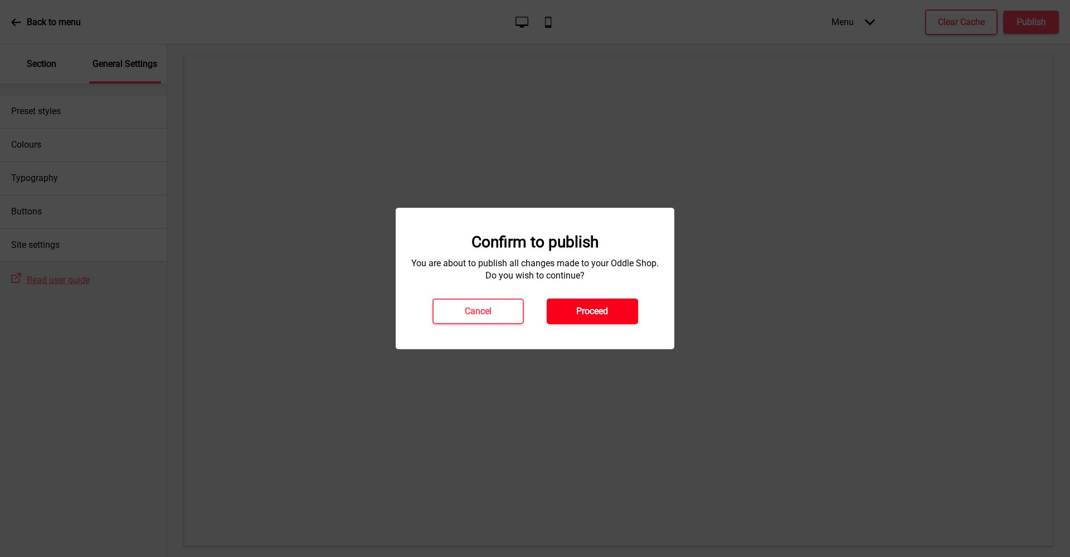
click at [583, 306] on h4 "Proceed" at bounding box center [592, 311] width 32 height 12
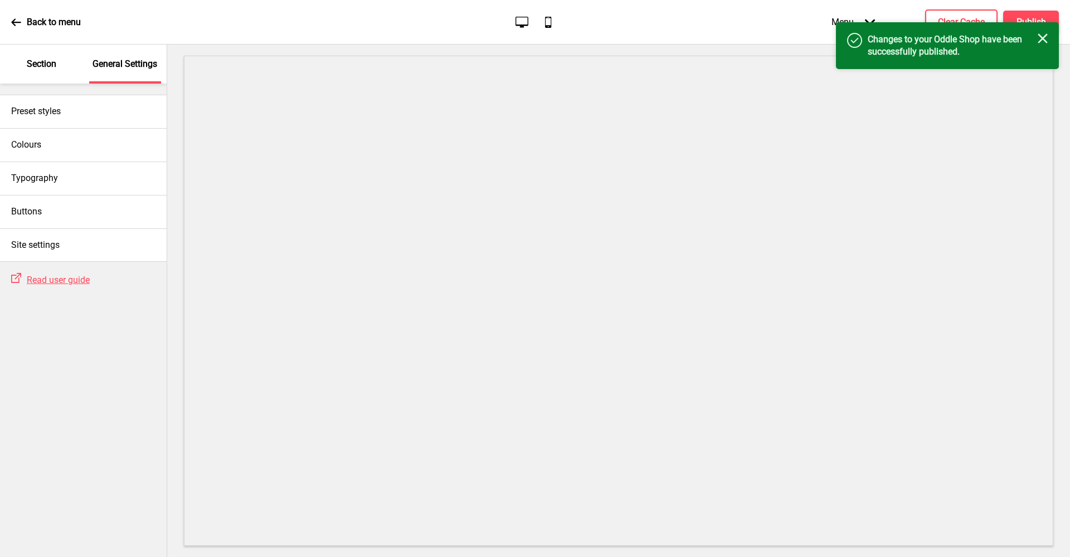
click at [1042, 38] on rect at bounding box center [1042, 38] width 10 height 10
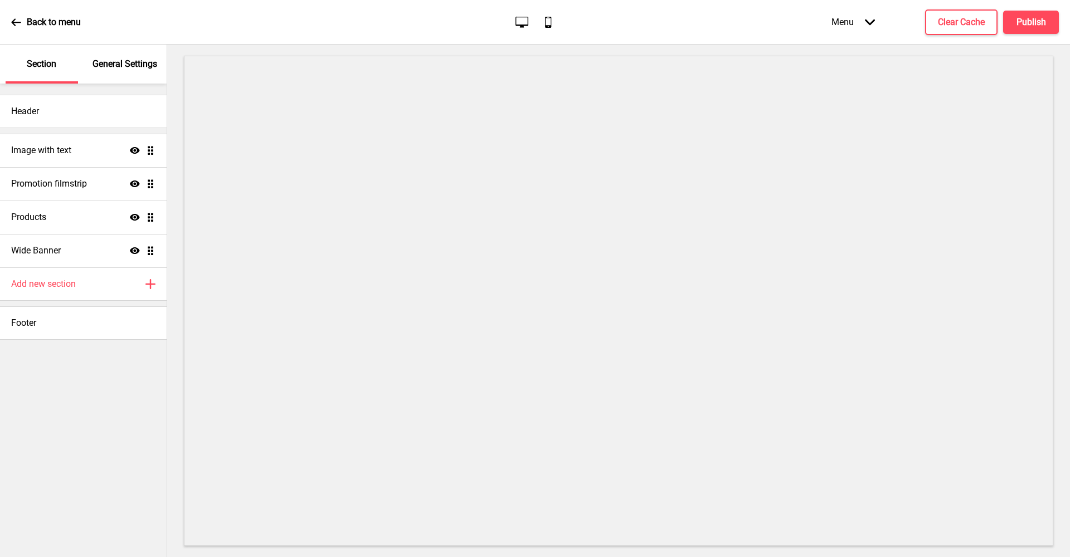
click at [19, 26] on icon at bounding box center [16, 22] width 10 height 10
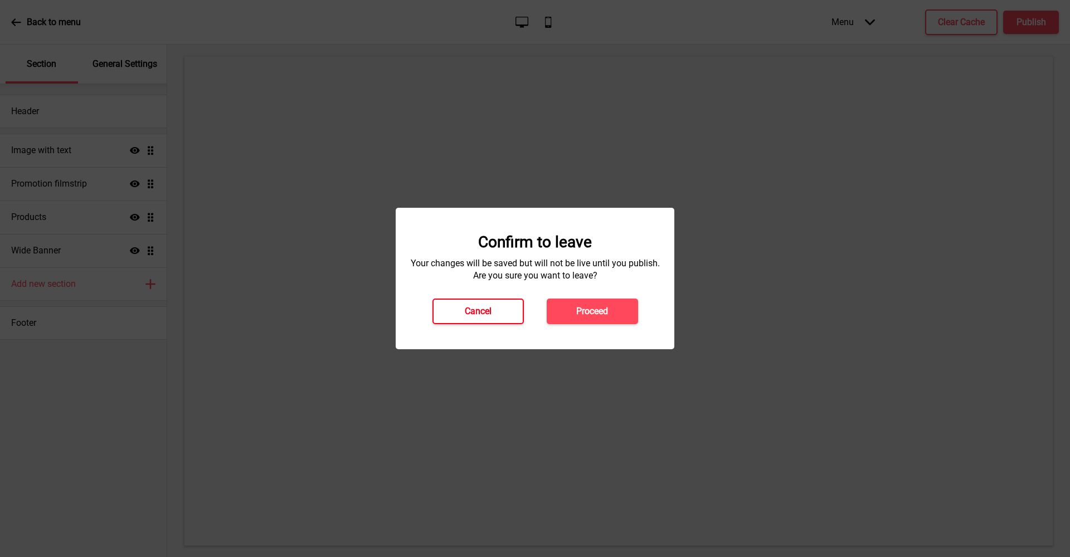
click at [485, 309] on h4 "Cancel" at bounding box center [478, 311] width 27 height 12
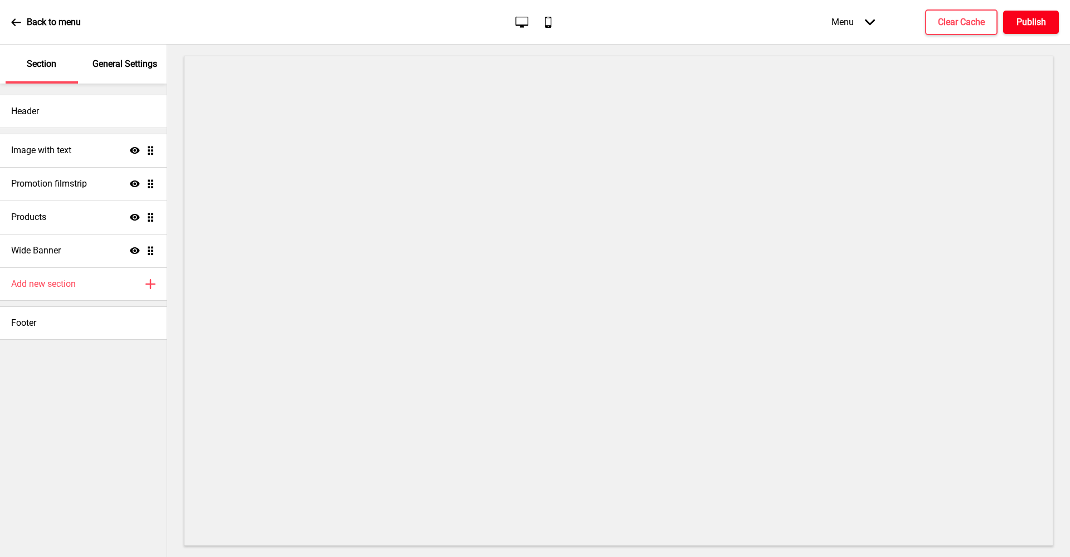
click at [1022, 22] on h4 "Publish" at bounding box center [1031, 22] width 30 height 12
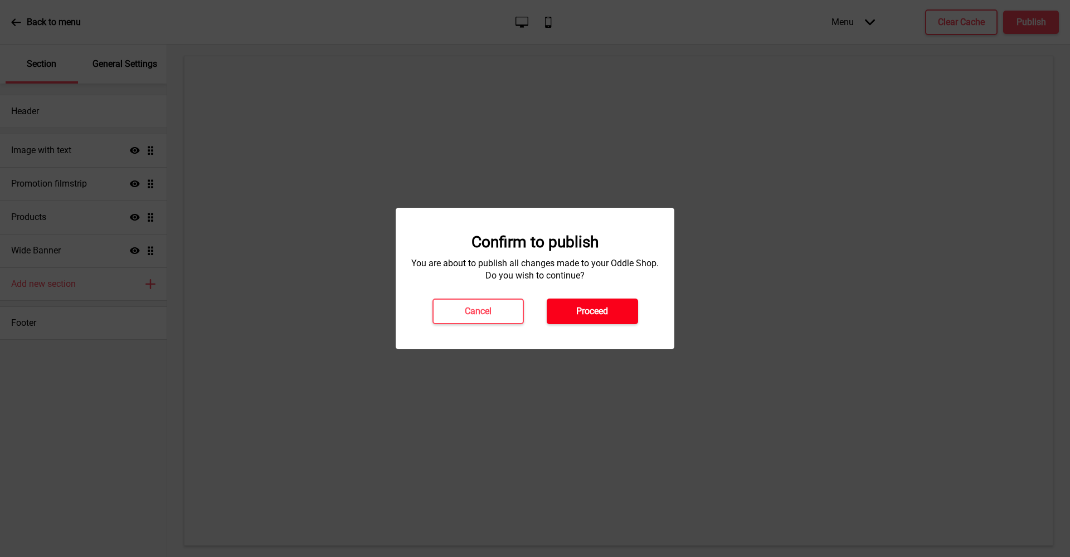
click at [622, 311] on button "Proceed" at bounding box center [592, 312] width 91 height 26
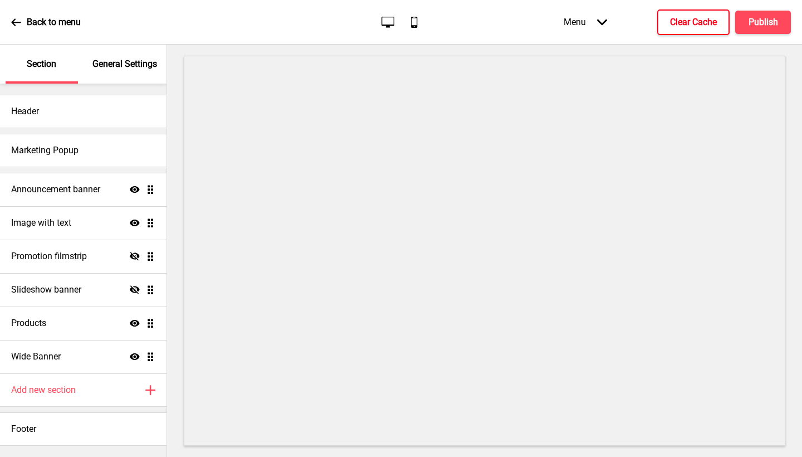
click at [694, 16] on h4 "Clear Cache" at bounding box center [693, 22] width 47 height 12
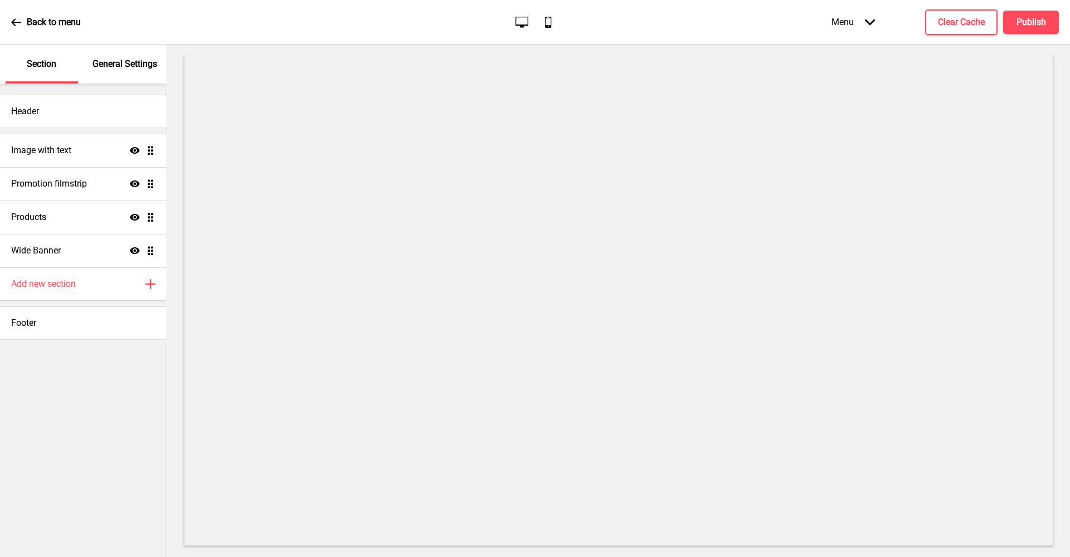
click at [119, 70] on p "General Settings" at bounding box center [124, 64] width 65 height 12
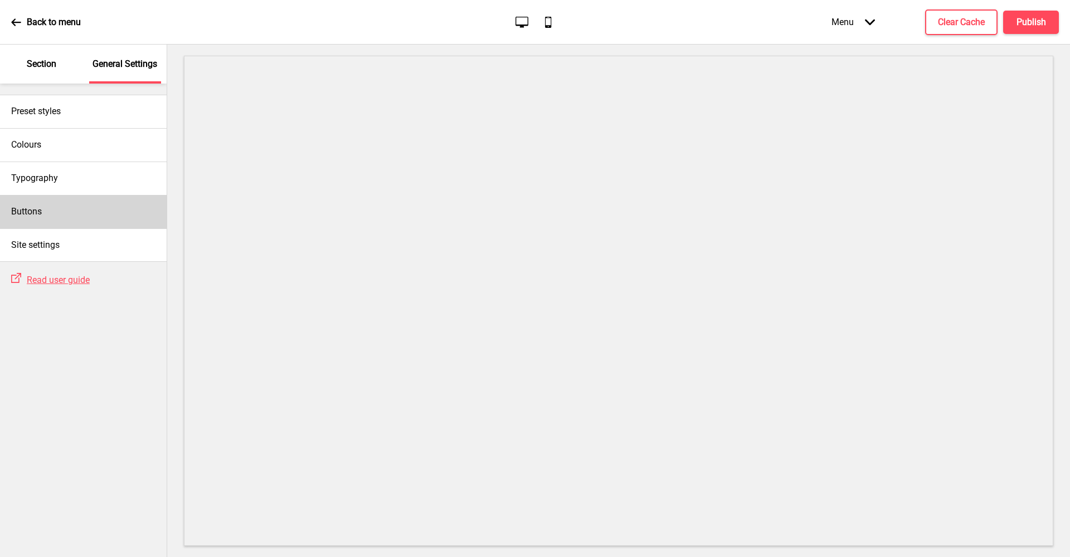
click at [74, 201] on div "Buttons" at bounding box center [83, 211] width 167 height 33
select select "outline"
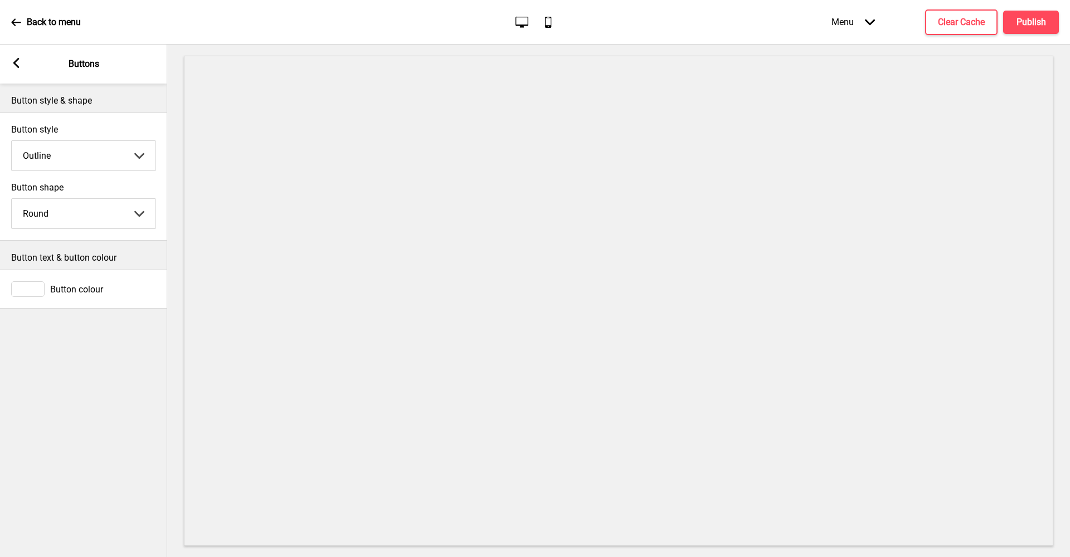
click at [66, 295] on div "Button colour" at bounding box center [83, 289] width 145 height 16
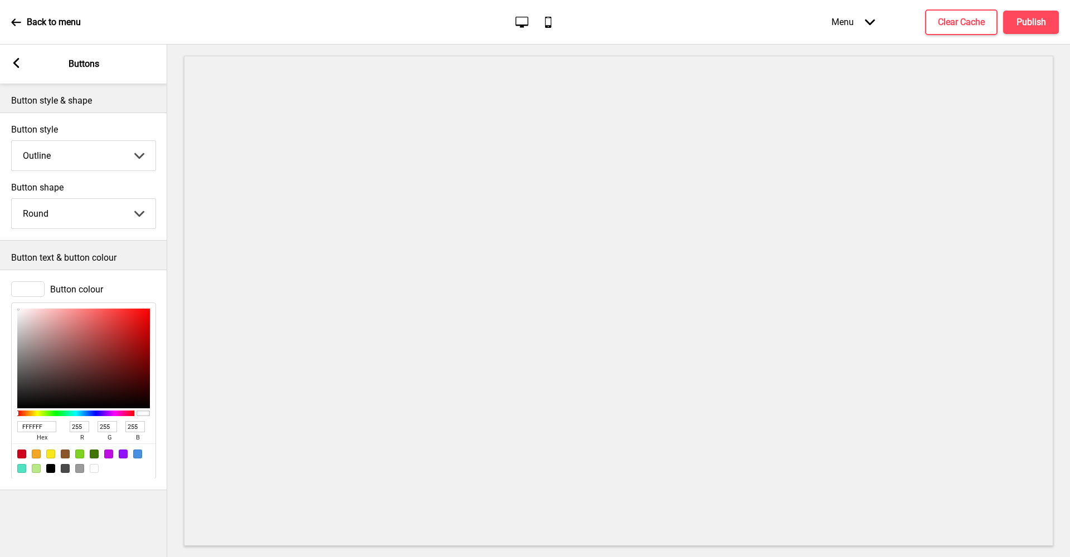
click at [66, 295] on div "Button colour" at bounding box center [83, 289] width 145 height 16
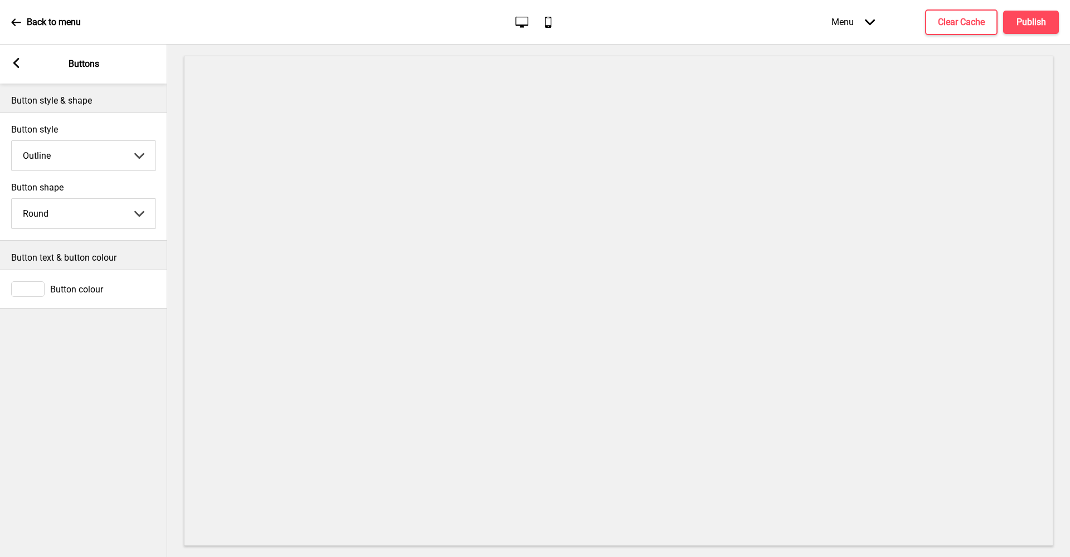
click at [16, 71] on div "Arrow left Buttons" at bounding box center [83, 64] width 167 height 39
click at [19, 62] on rect at bounding box center [16, 63] width 10 height 10
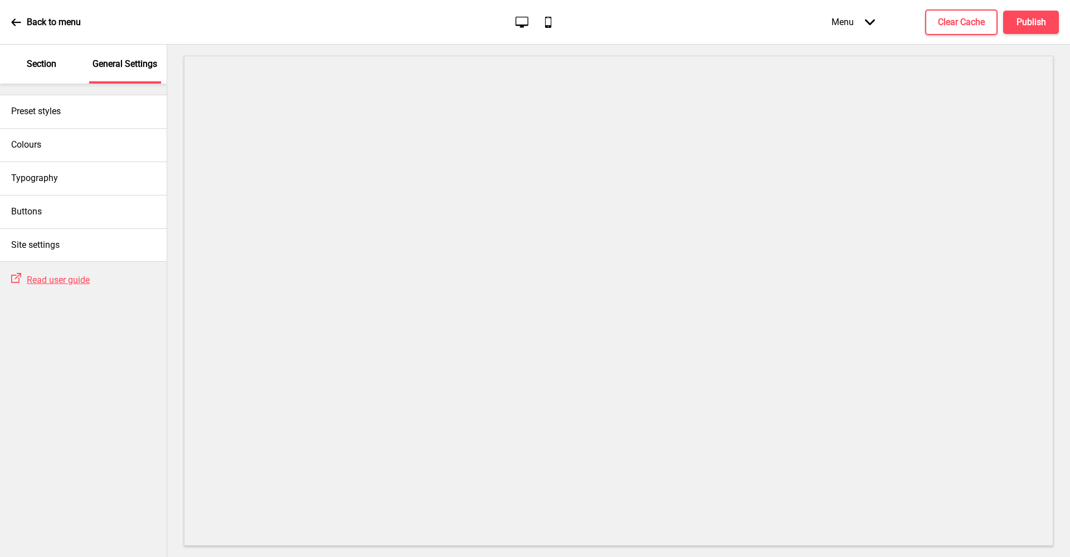
click at [47, 66] on p "Section" at bounding box center [42, 64] width 30 height 12
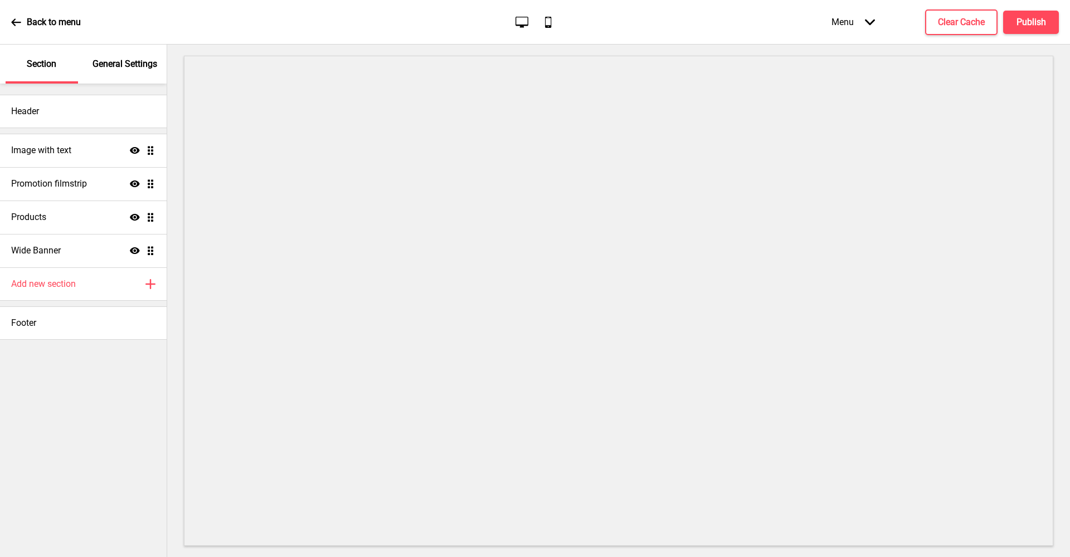
click at [113, 63] on p "General Settings" at bounding box center [124, 64] width 65 height 12
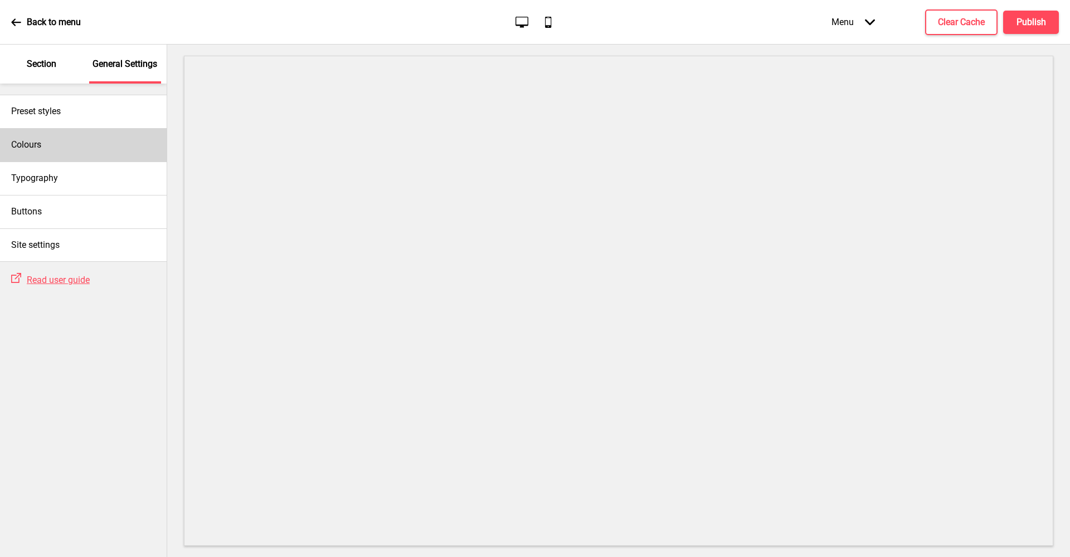
click at [76, 154] on div "Colours" at bounding box center [83, 144] width 167 height 33
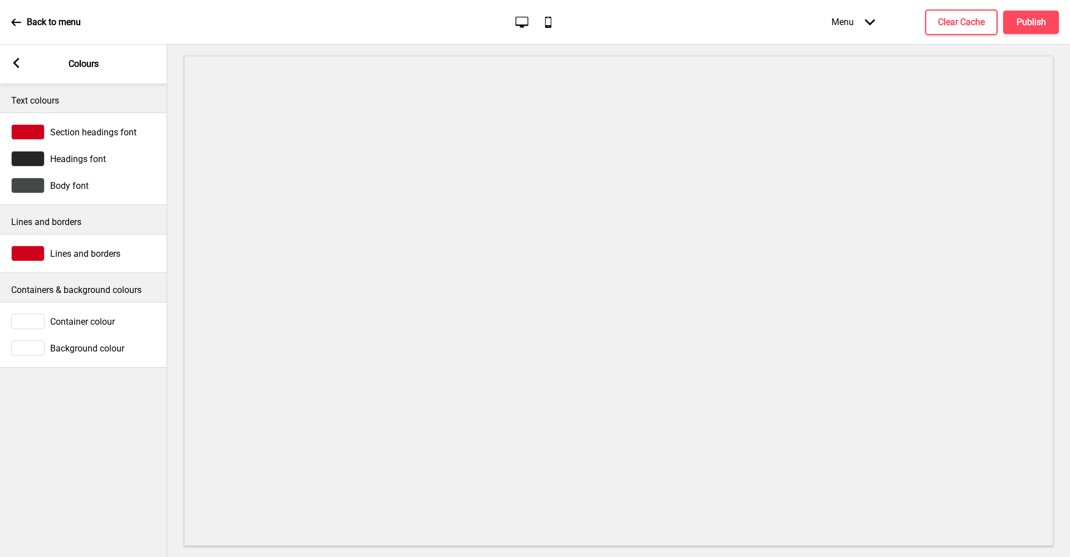
click at [79, 320] on span "Container colour" at bounding box center [82, 321] width 65 height 11
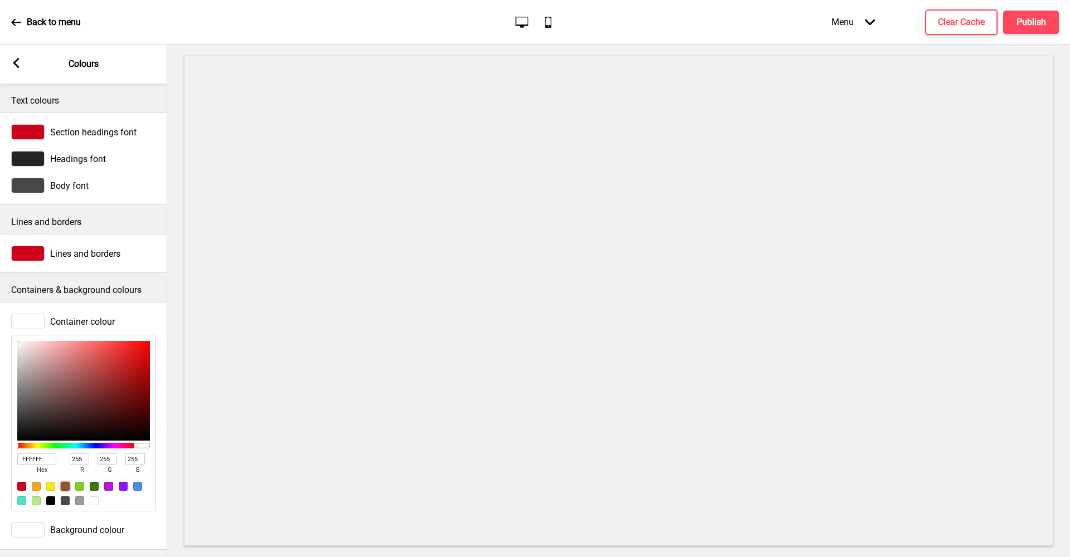
click at [65, 482] on div at bounding box center [65, 486] width 9 height 9
type input "8B572A"
type input "139"
type input "87"
type input "42"
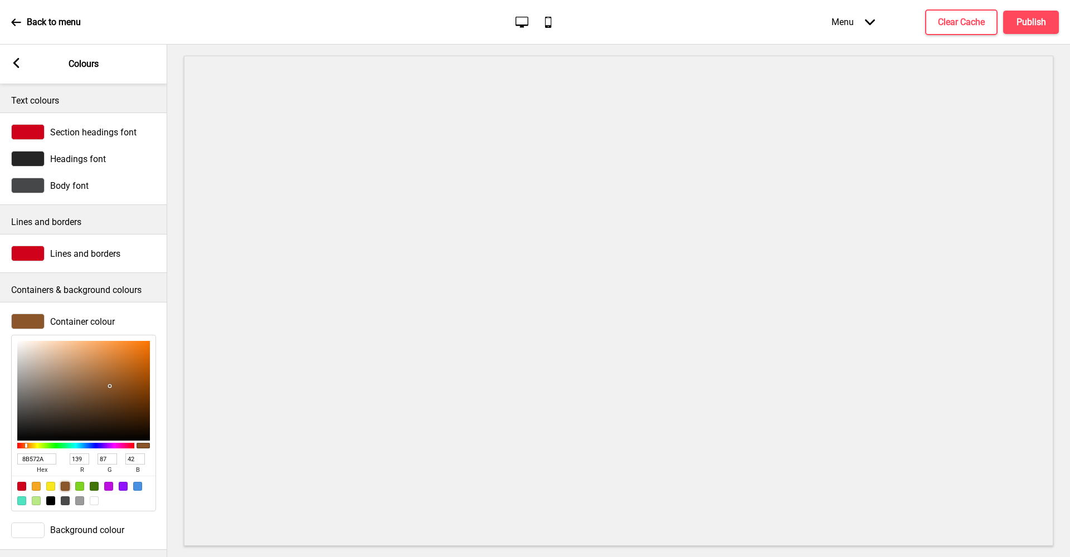
click at [95, 500] on div at bounding box center [94, 500] width 9 height 9
type input "FFFFFF"
type input "255"
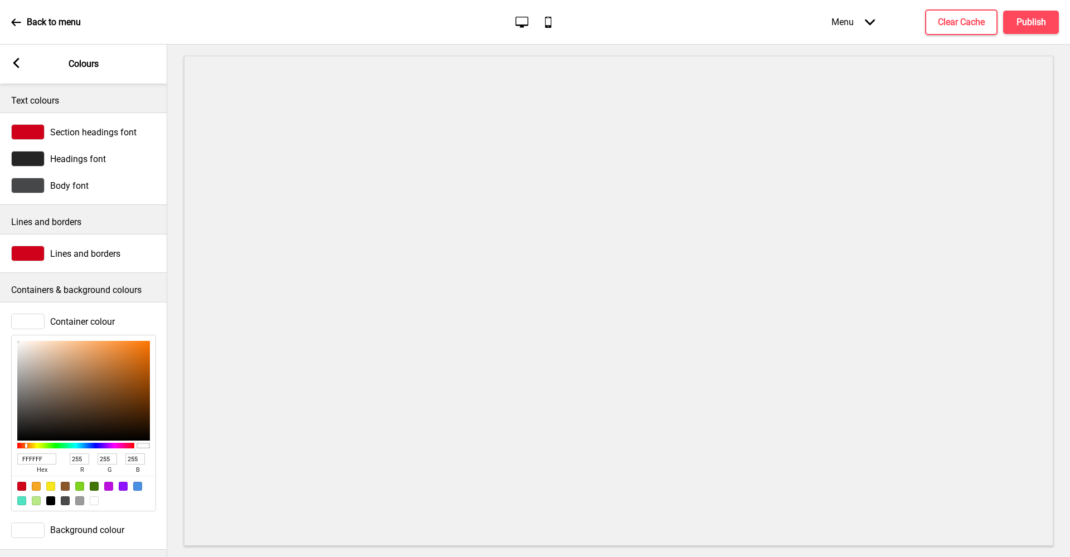
click at [87, 312] on div "Container colour FFFFFF hex 255 r 255 g 255 b 100 a" at bounding box center [83, 412] width 167 height 209
click at [86, 321] on span "Container colour" at bounding box center [82, 321] width 65 height 11
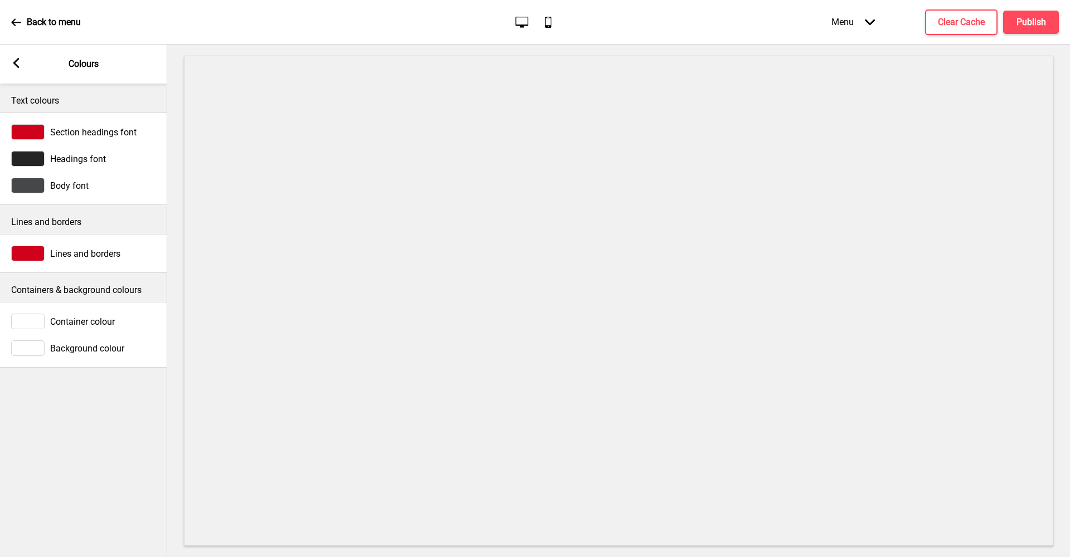
click at [17, 61] on icon at bounding box center [16, 63] width 6 height 10
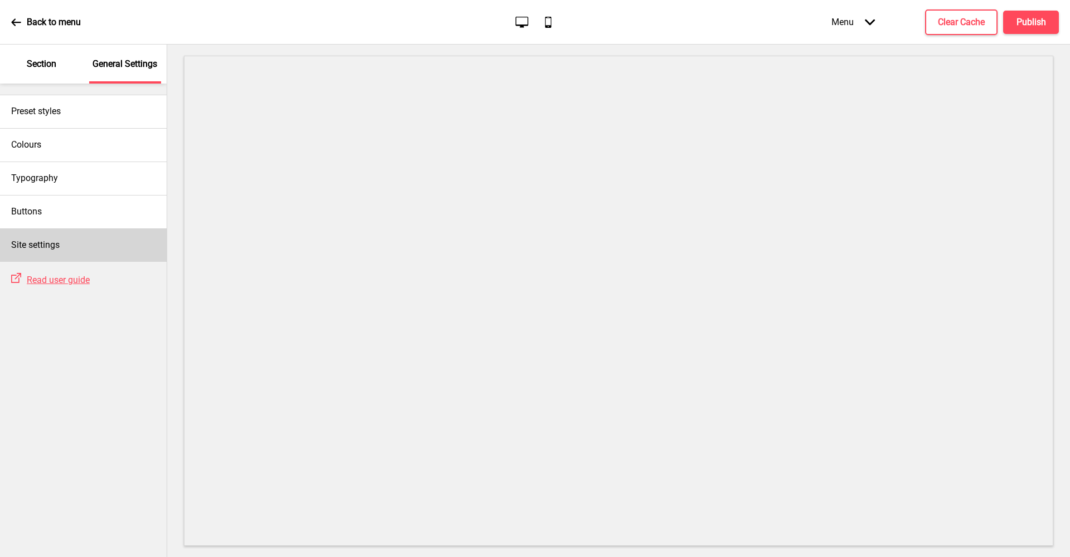
click at [50, 239] on h4 "Site settings" at bounding box center [35, 245] width 48 height 12
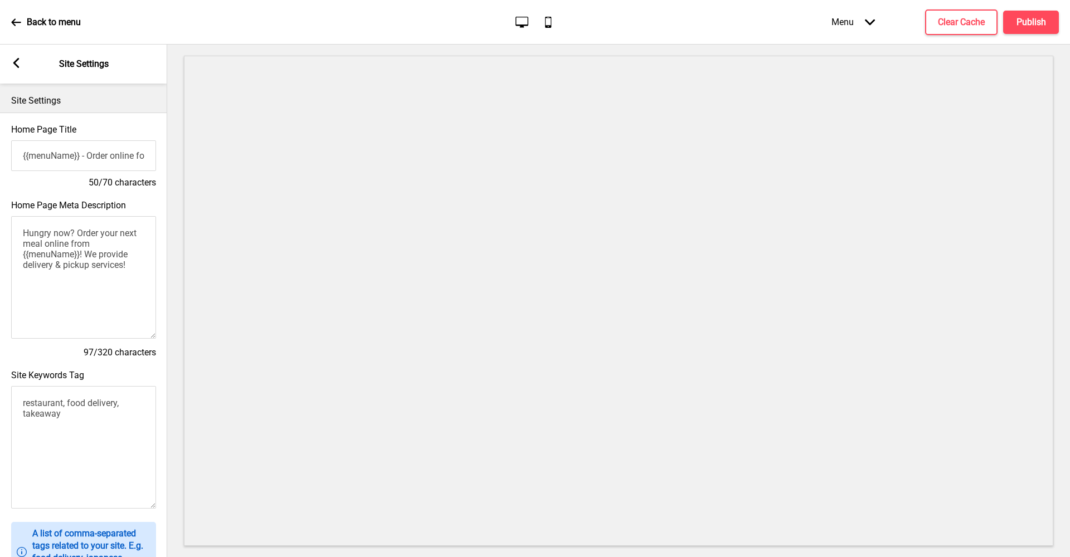
scroll to position [350, 0]
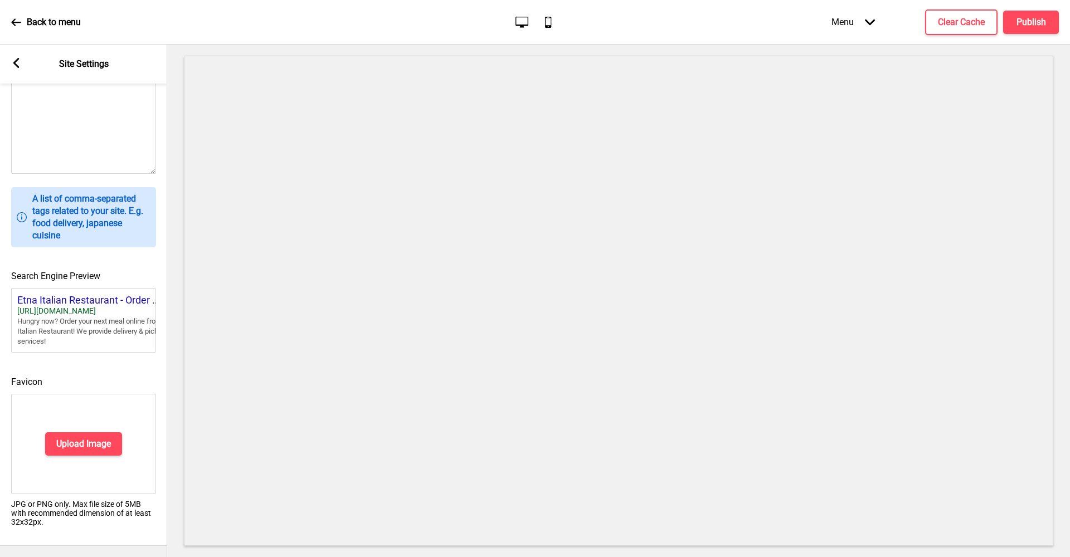
click at [14, 64] on icon at bounding box center [16, 63] width 6 height 10
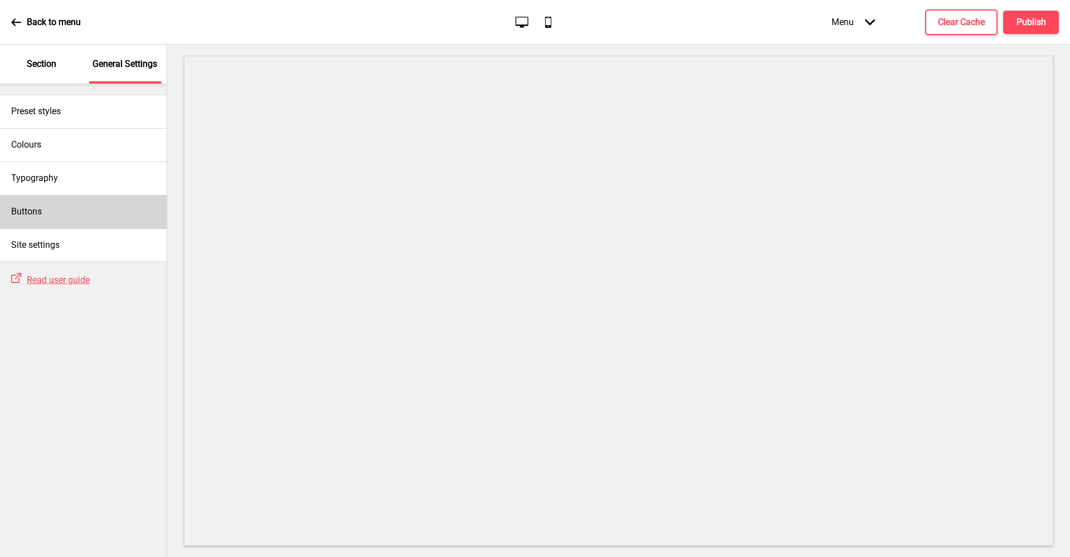
click at [53, 212] on div "Buttons" at bounding box center [83, 211] width 167 height 33
select select "outline"
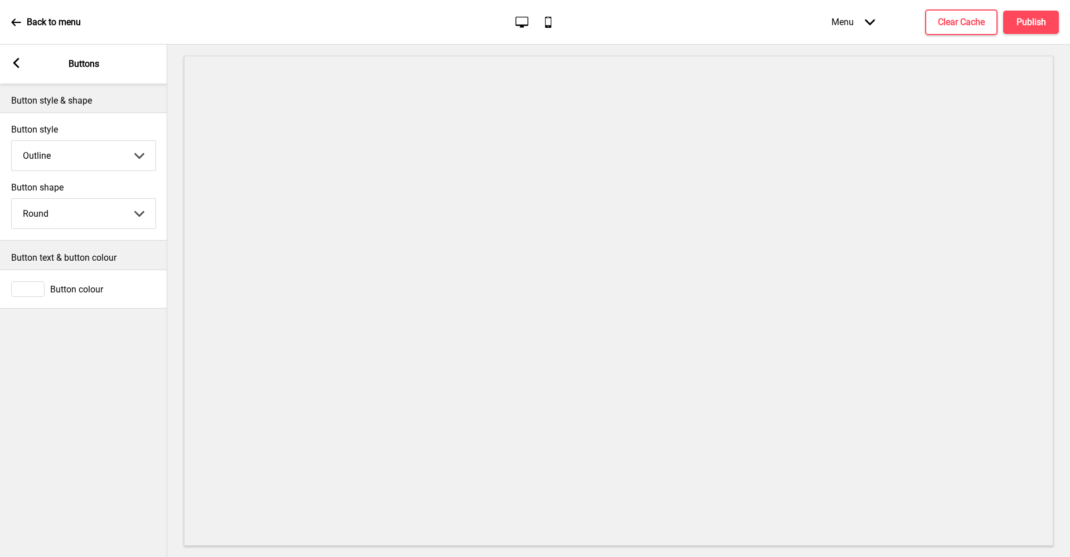
click at [74, 282] on div "Button colour" at bounding box center [83, 289] width 145 height 16
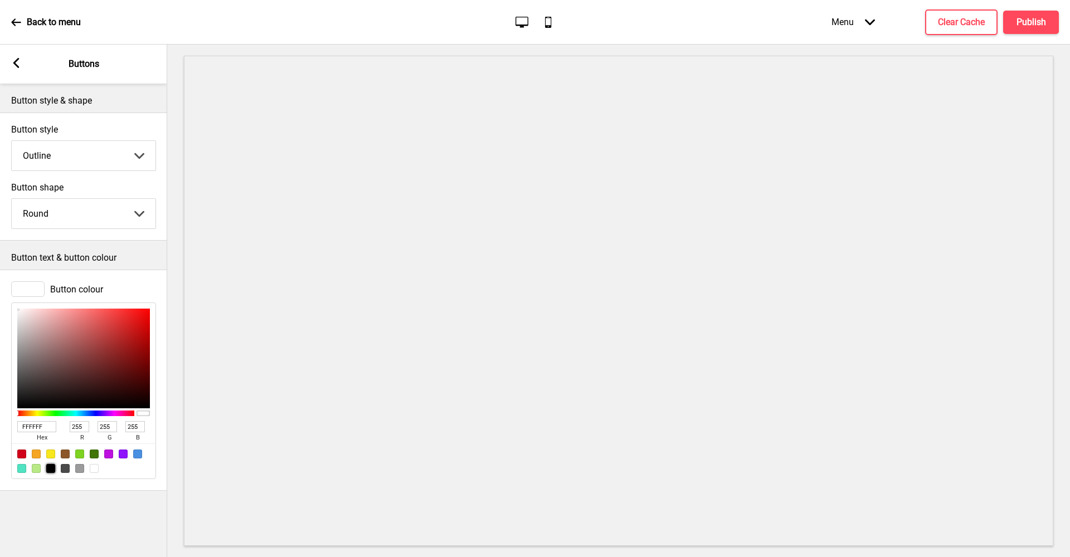
click at [51, 468] on div at bounding box center [50, 468] width 9 height 9
type input "000000"
type input "0"
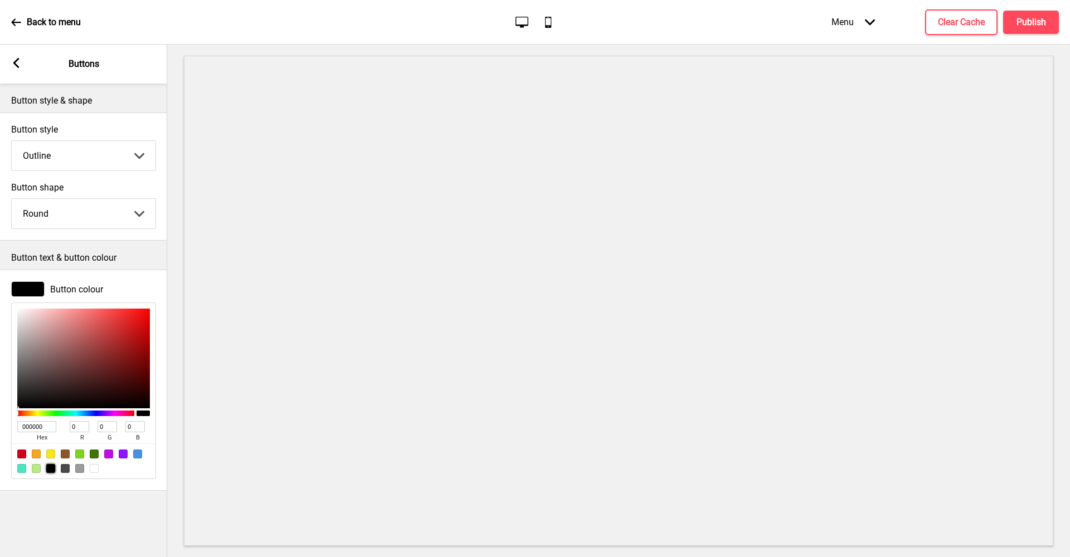
click at [21, 66] on rect at bounding box center [16, 63] width 10 height 10
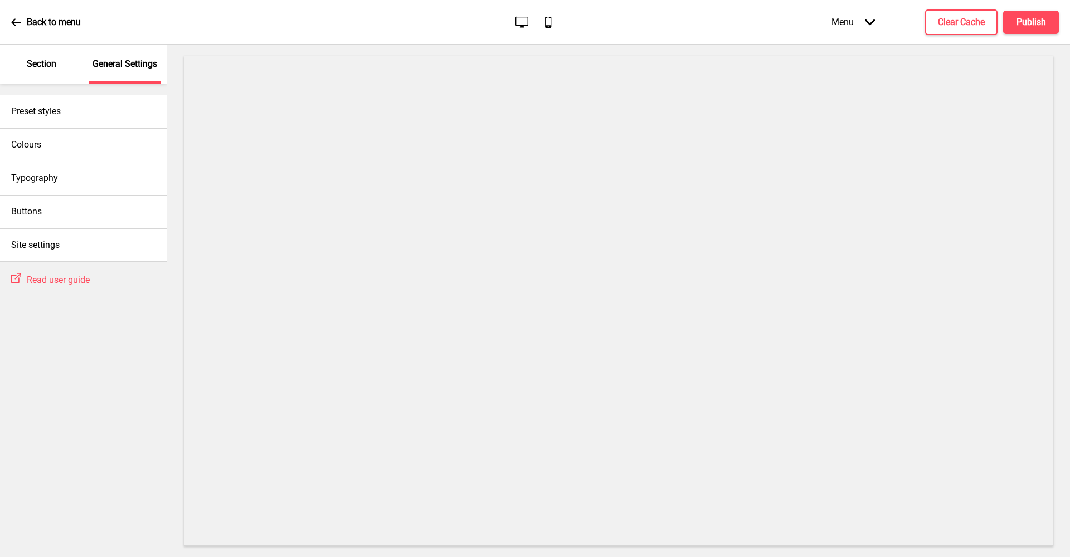
click at [21, 66] on div "Section" at bounding box center [42, 64] width 72 height 39
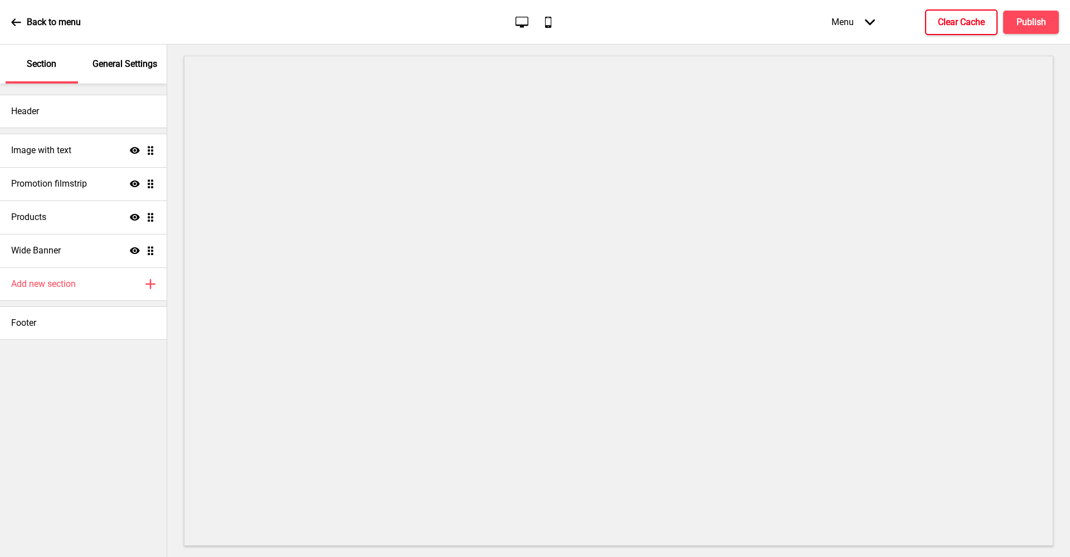
click at [958, 22] on h4 "Clear Cache" at bounding box center [961, 22] width 47 height 12
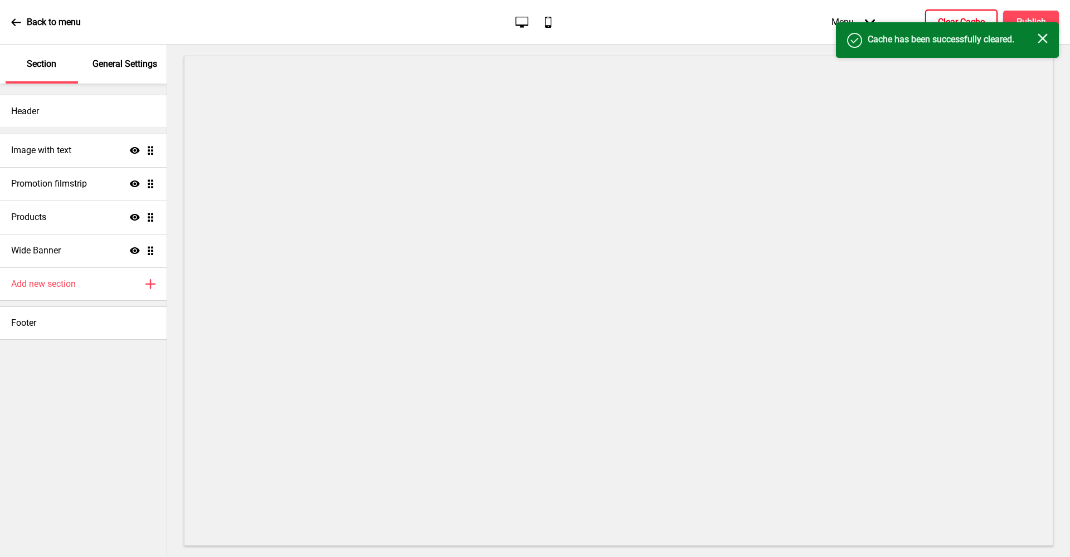
click at [1051, 36] on div "Success Cache has been successfully cleared. Close" at bounding box center [947, 40] width 223 height 36
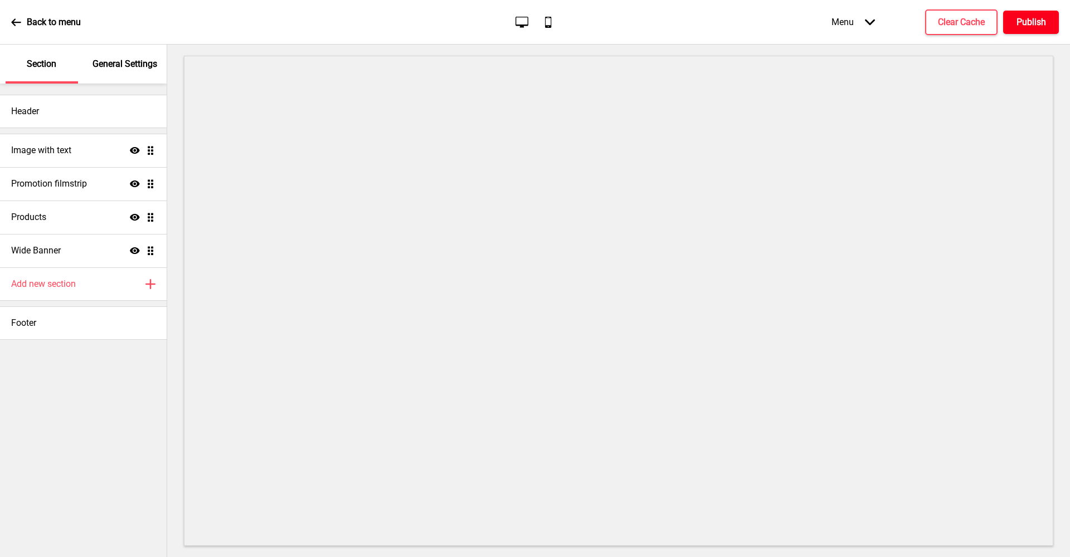
click at [1036, 21] on h4 "Publish" at bounding box center [1031, 22] width 30 height 12
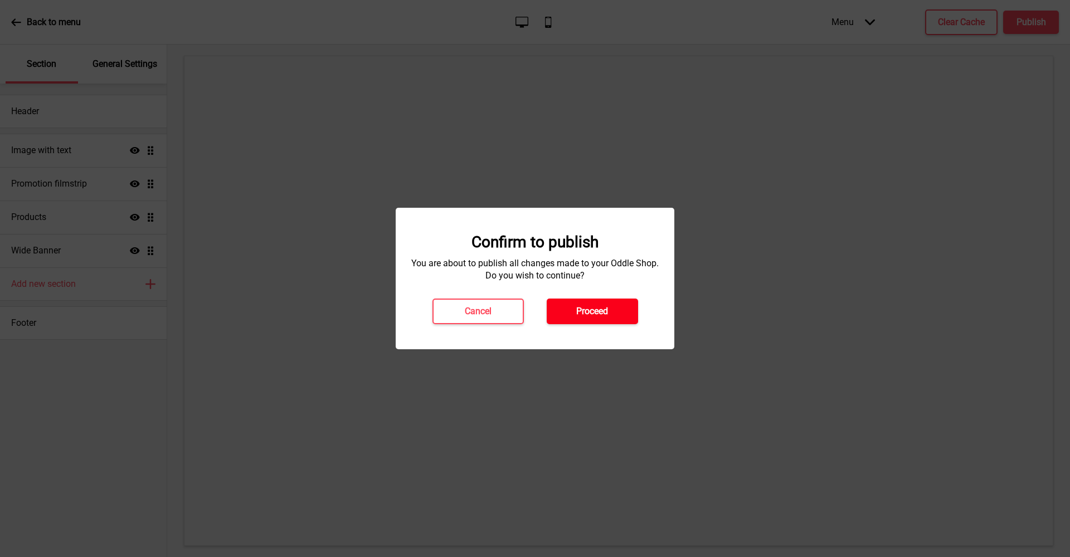
click at [613, 314] on button "Proceed" at bounding box center [592, 312] width 91 height 26
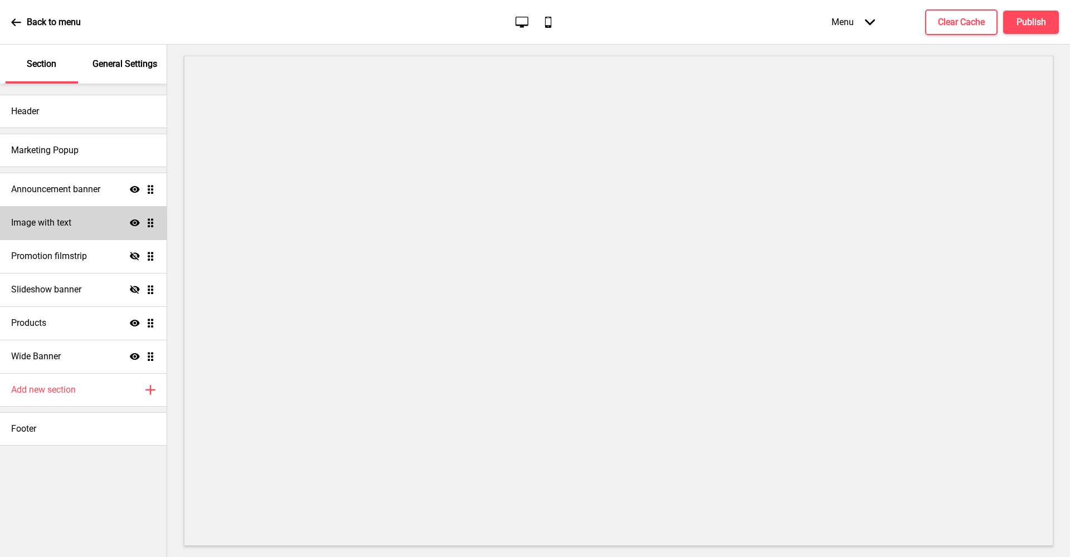
click at [74, 224] on div "Image with text Show Drag" at bounding box center [83, 222] width 167 height 33
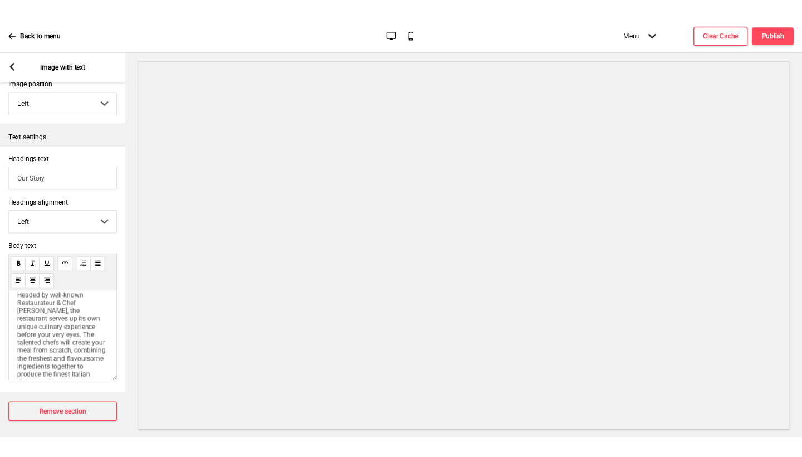
scroll to position [226, 0]
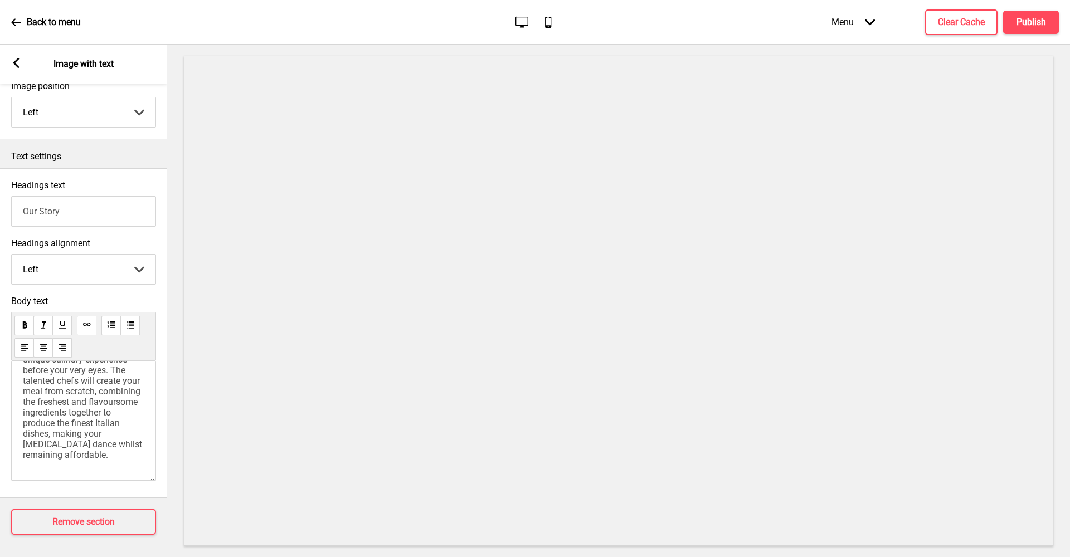
click at [16, 66] on icon at bounding box center [16, 63] width 6 height 10
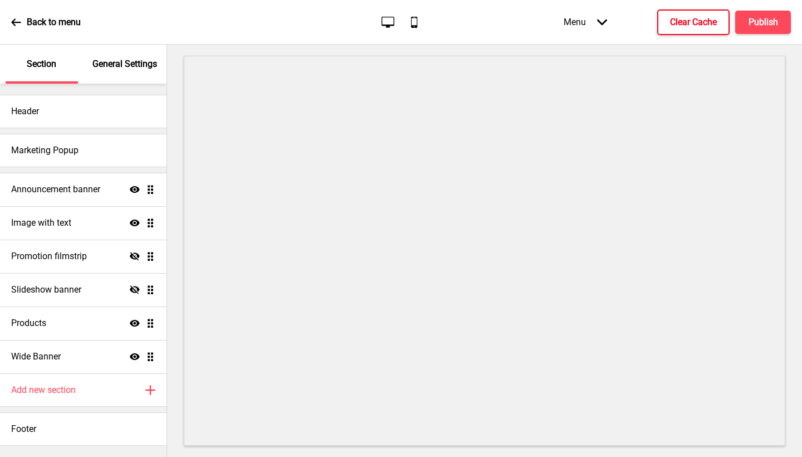
scroll to position [0, 0]
click at [589, 29] on div "Menu Arrow down" at bounding box center [586, 22] width 66 height 33
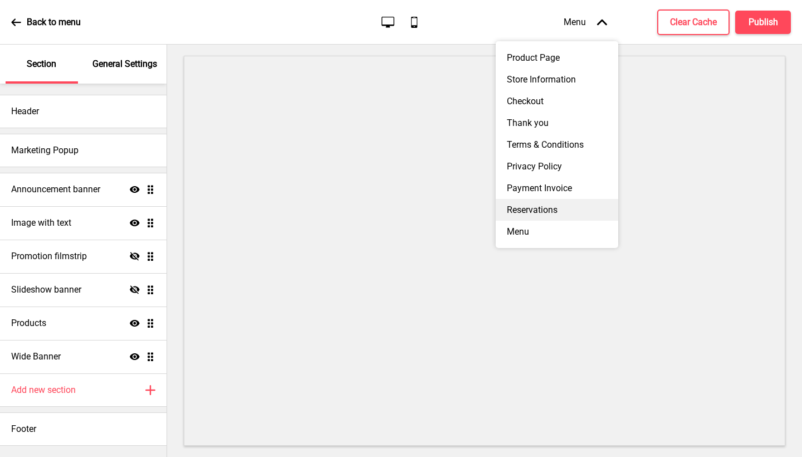
click at [540, 206] on div "Reservations" at bounding box center [557, 210] width 123 height 22
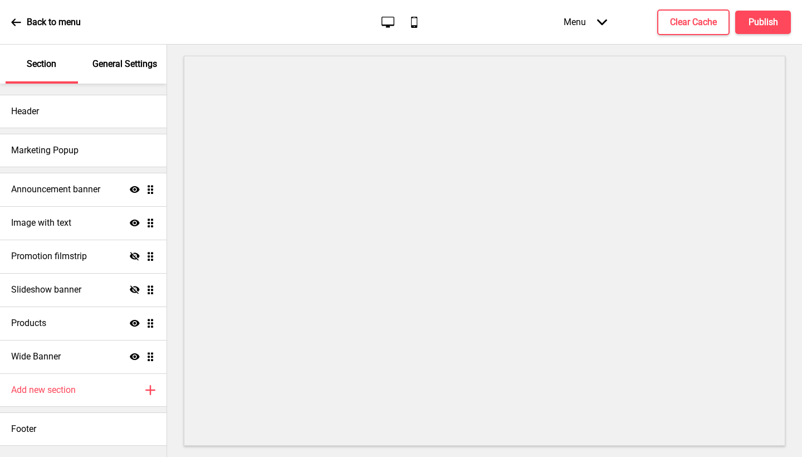
click at [595, 18] on div "Menu Arrow down" at bounding box center [586, 22] width 66 height 33
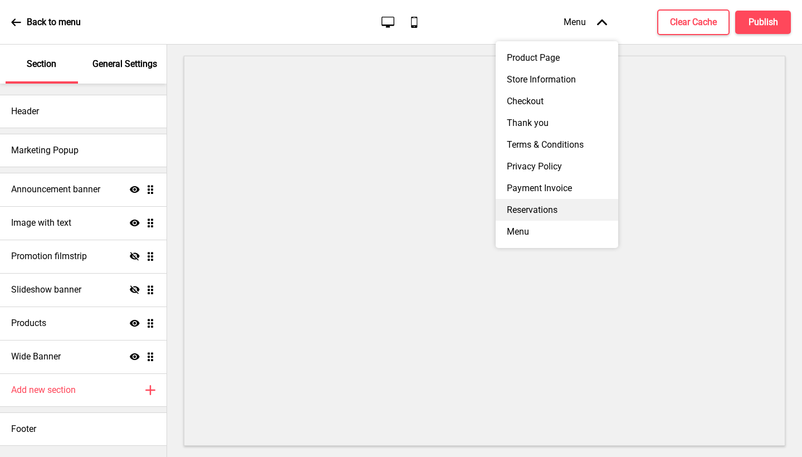
click at [539, 209] on div "Reservations" at bounding box center [557, 210] width 123 height 22
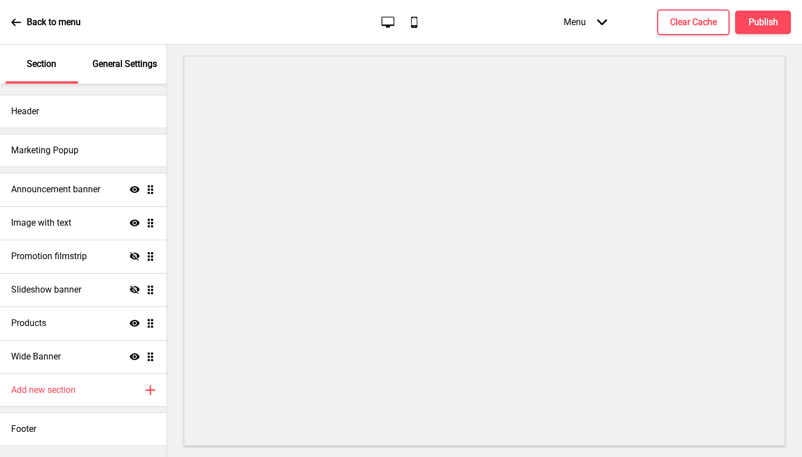
click at [597, 19] on div "Menu Arrow down" at bounding box center [586, 22] width 66 height 33
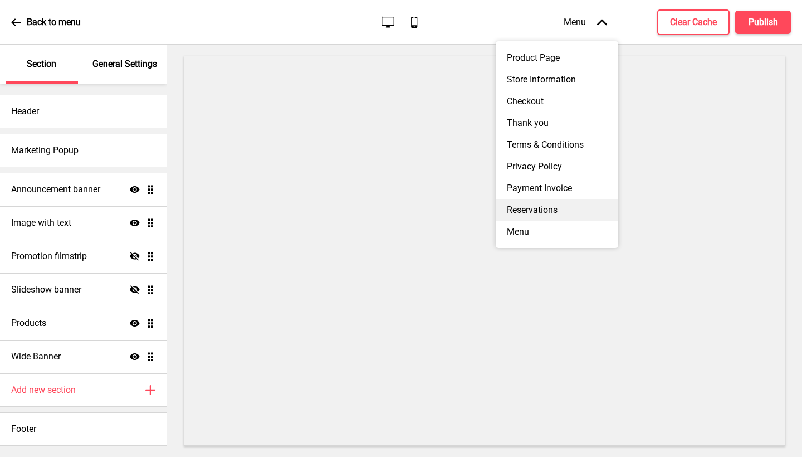
click at [528, 202] on div "Reservations" at bounding box center [557, 210] width 123 height 22
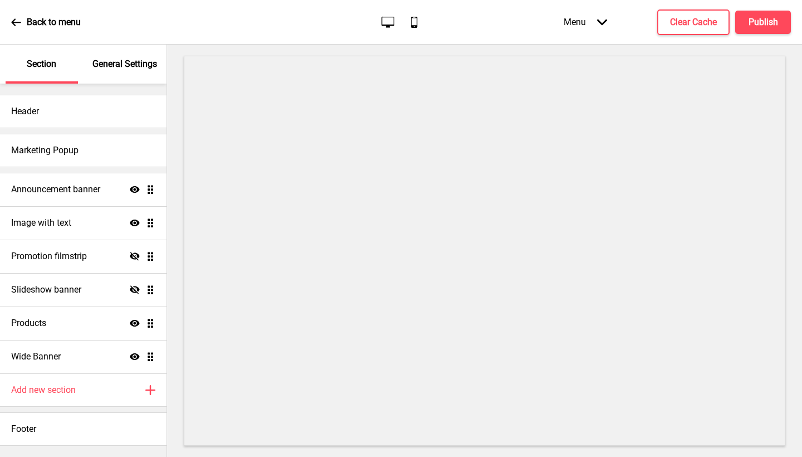
click at [134, 67] on p "General Settings" at bounding box center [124, 64] width 65 height 12
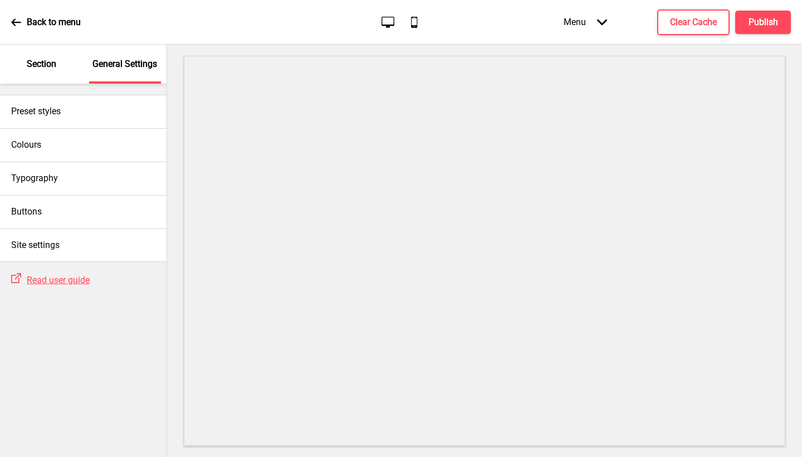
click at [49, 69] on p "Section" at bounding box center [42, 64] width 30 height 12
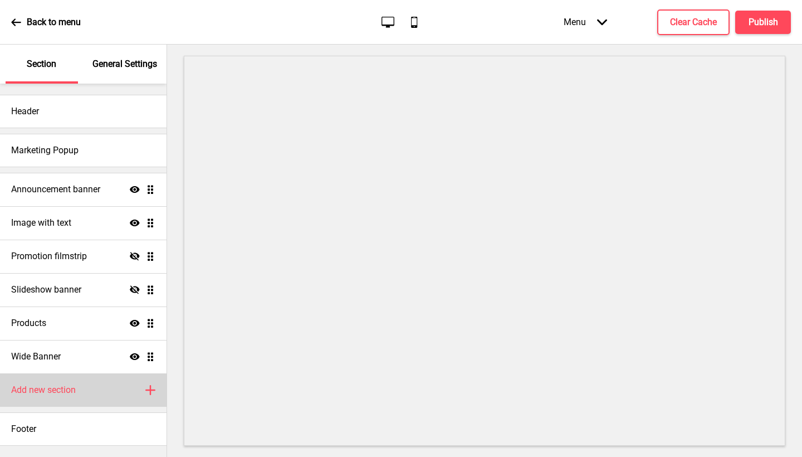
click at [47, 390] on h4 "Add new section" at bounding box center [43, 390] width 65 height 12
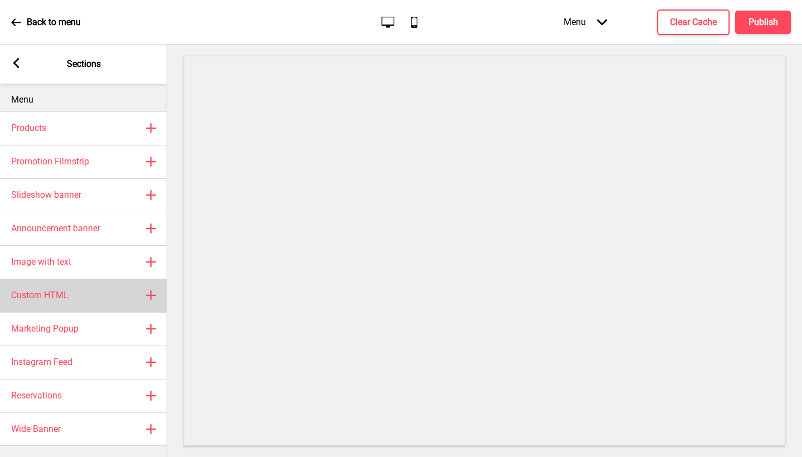
scroll to position [9, 0]
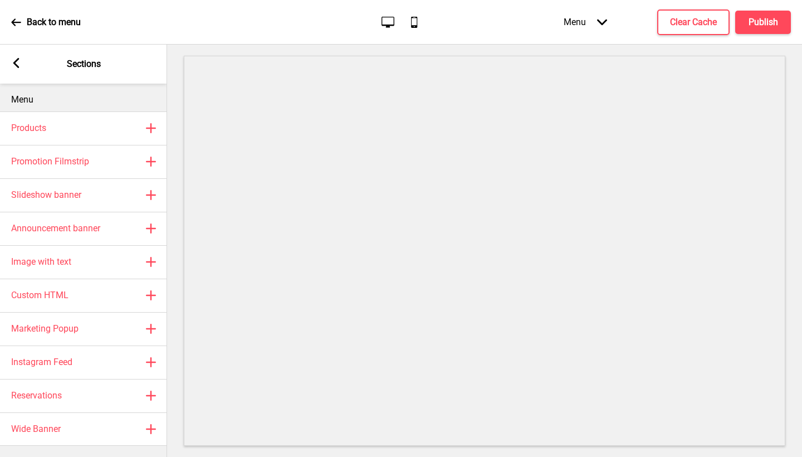
click at [20, 61] on rect at bounding box center [16, 63] width 10 height 10
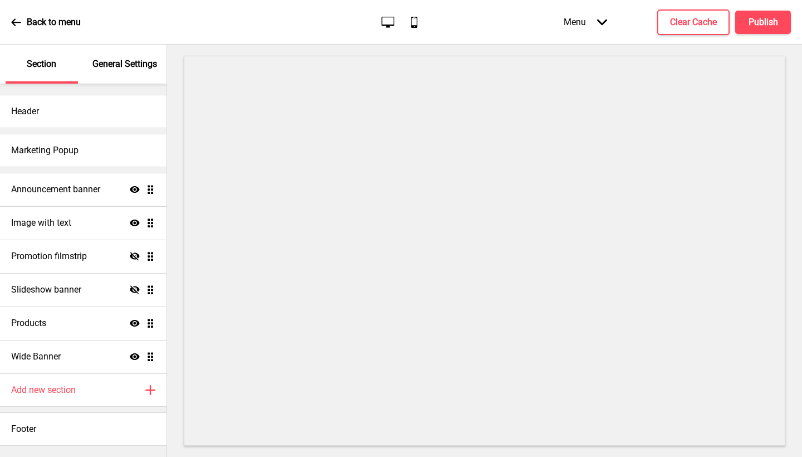
click at [607, 19] on div "Menu Arrow down" at bounding box center [586, 22] width 66 height 33
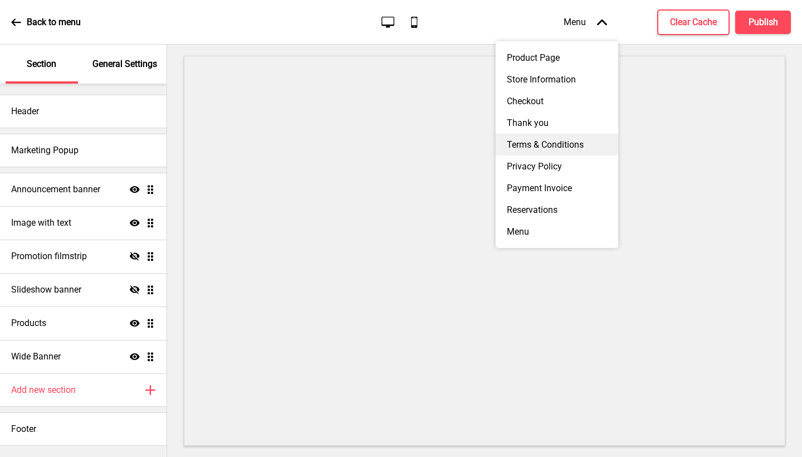
click at [570, 138] on div "Terms & Conditions" at bounding box center [557, 145] width 123 height 22
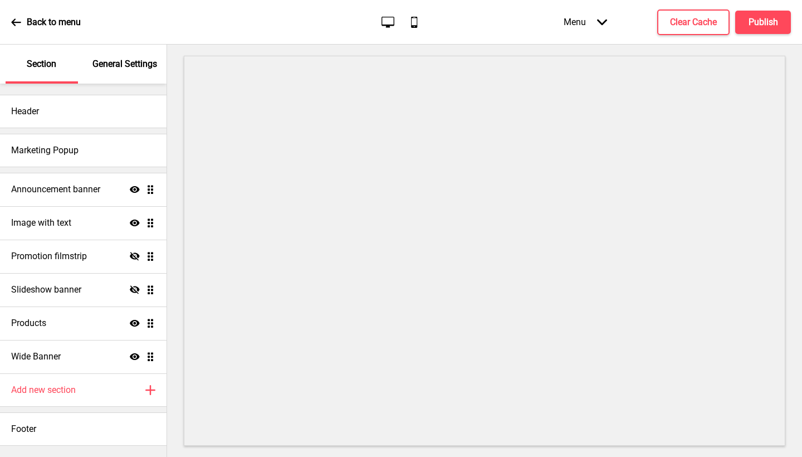
click at [602, 22] on icon "Arrow down" at bounding box center [602, 22] width 10 height 10
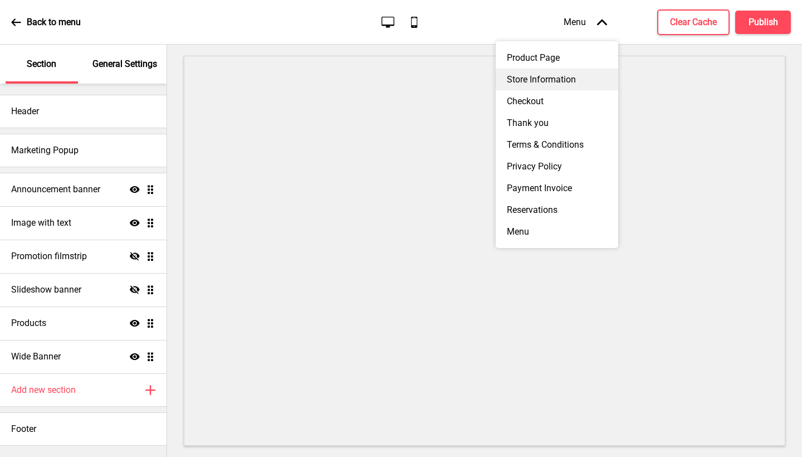
click at [552, 80] on div "Store Information" at bounding box center [557, 80] width 123 height 22
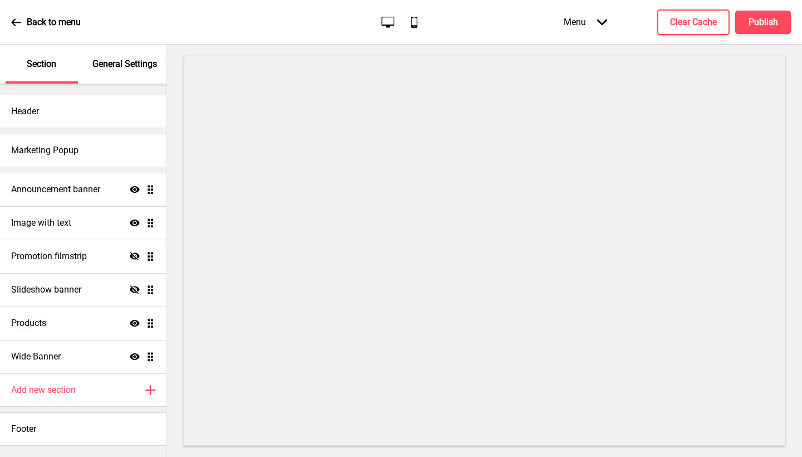
click at [603, 23] on icon at bounding box center [602, 22] width 10 height 6
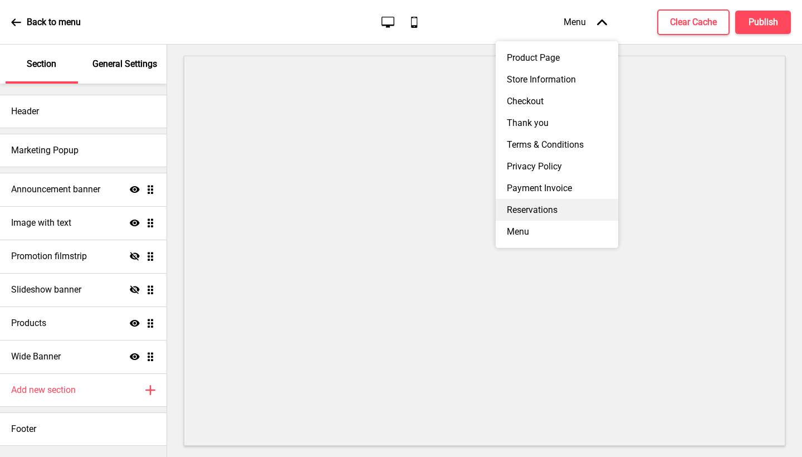
click at [538, 205] on div "Reservations" at bounding box center [557, 210] width 123 height 22
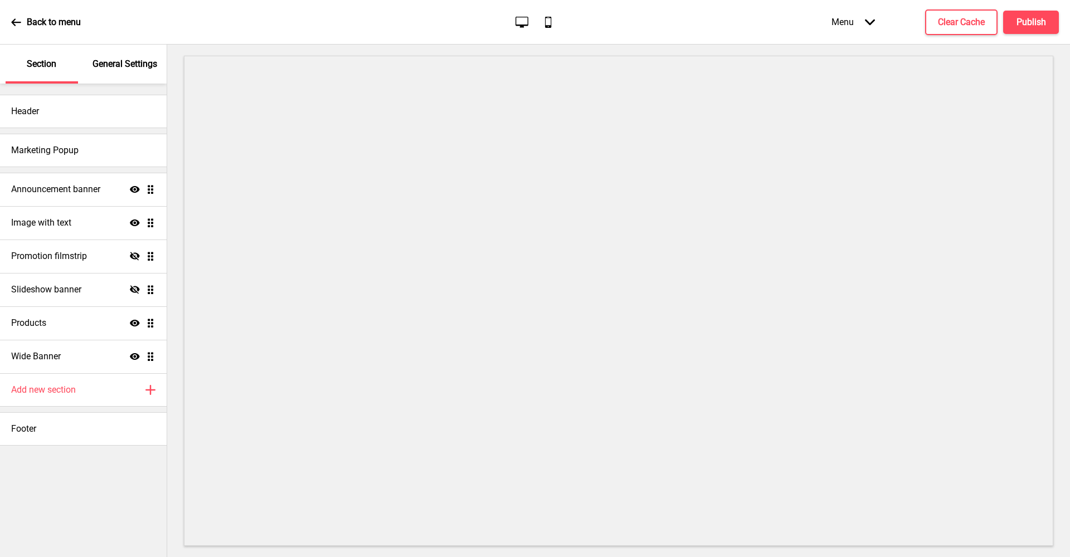
click at [56, 71] on div "Section" at bounding box center [42, 64] width 72 height 39
click at [110, 74] on div "General Settings" at bounding box center [125, 64] width 72 height 39
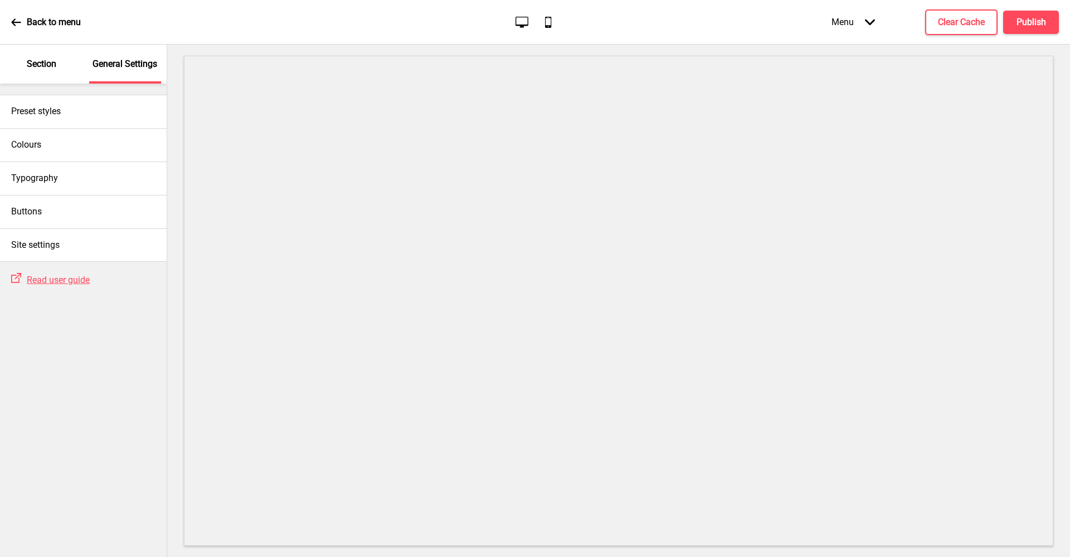
click at [48, 56] on div "Section" at bounding box center [42, 64] width 72 height 39
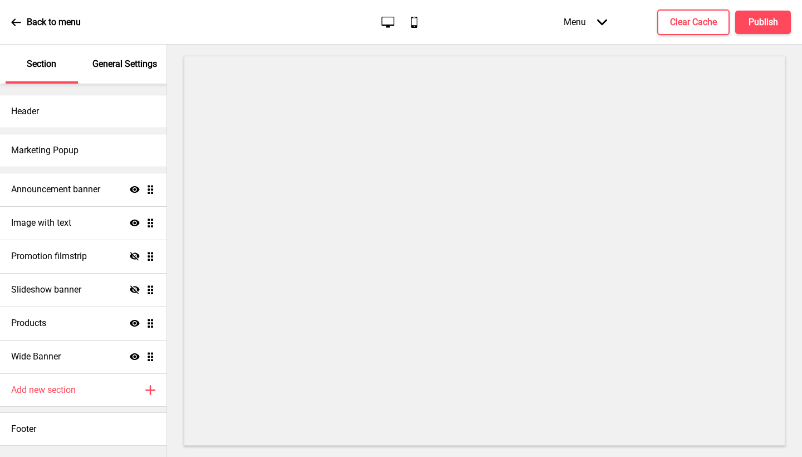
click at [599, 21] on icon at bounding box center [602, 22] width 10 height 6
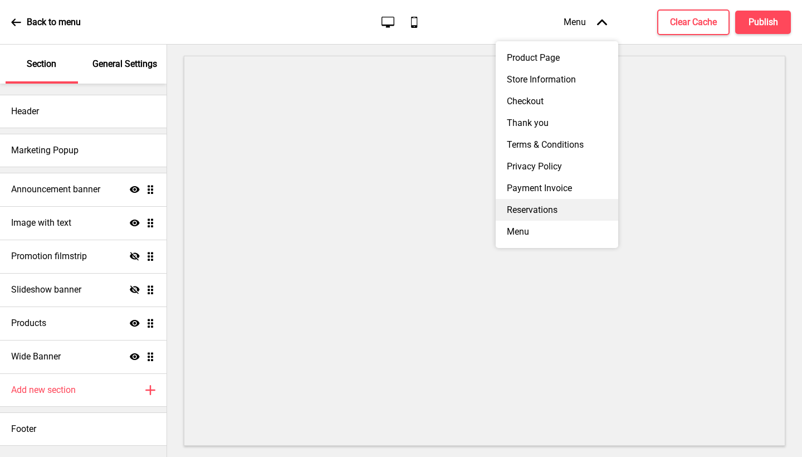
click at [565, 204] on div "Reservations" at bounding box center [557, 210] width 123 height 22
